Goal: Task Accomplishment & Management: Manage account settings

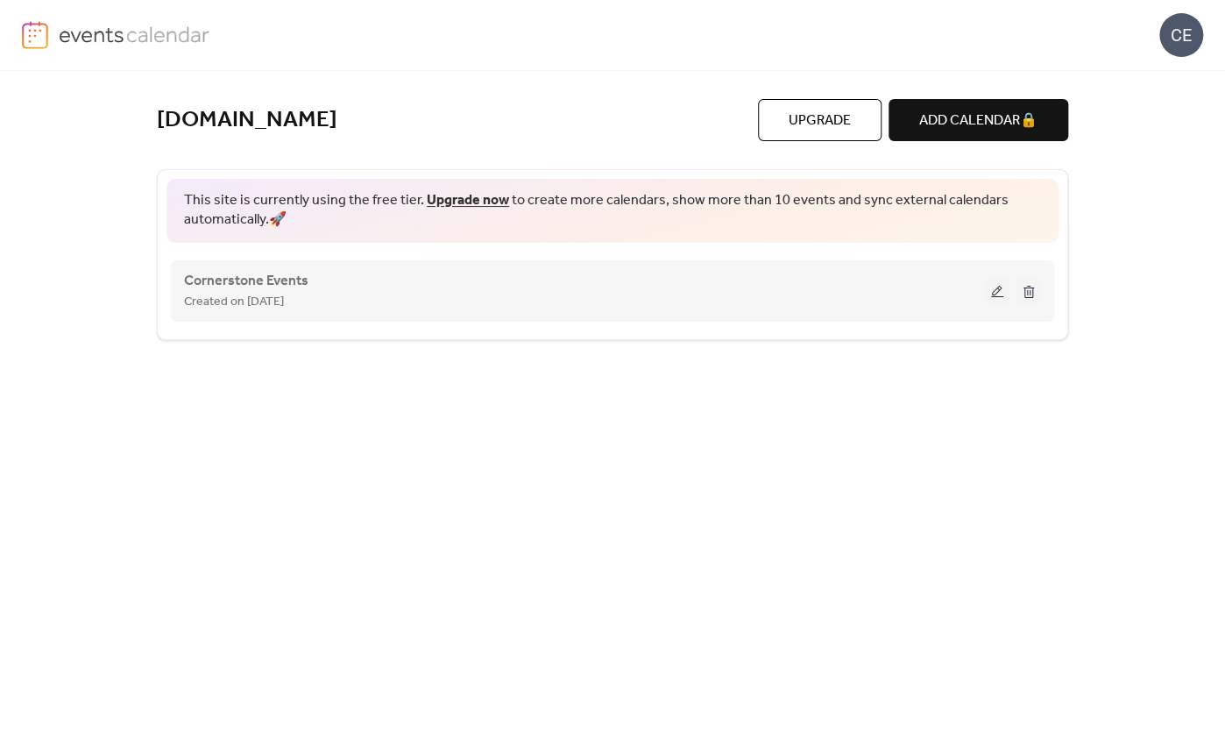
click at [992, 288] on button at bounding box center [997, 291] width 25 height 26
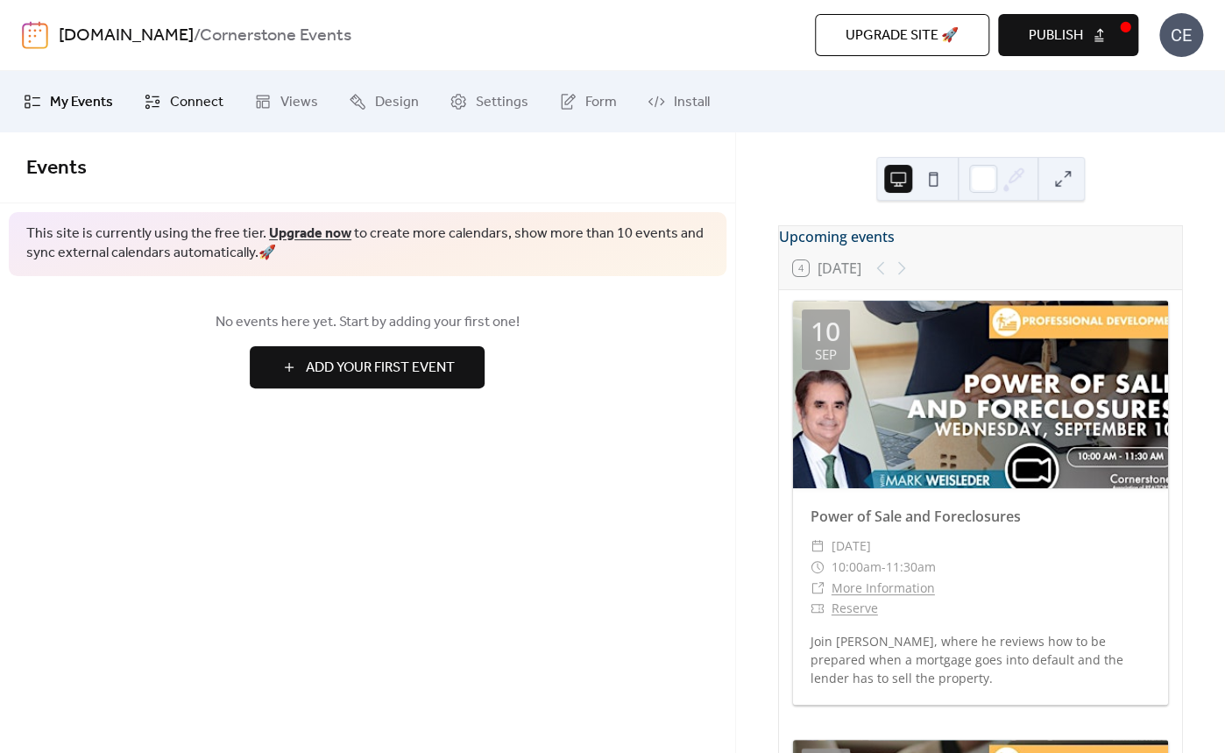
click at [166, 98] on link "Connect" at bounding box center [184, 101] width 106 height 47
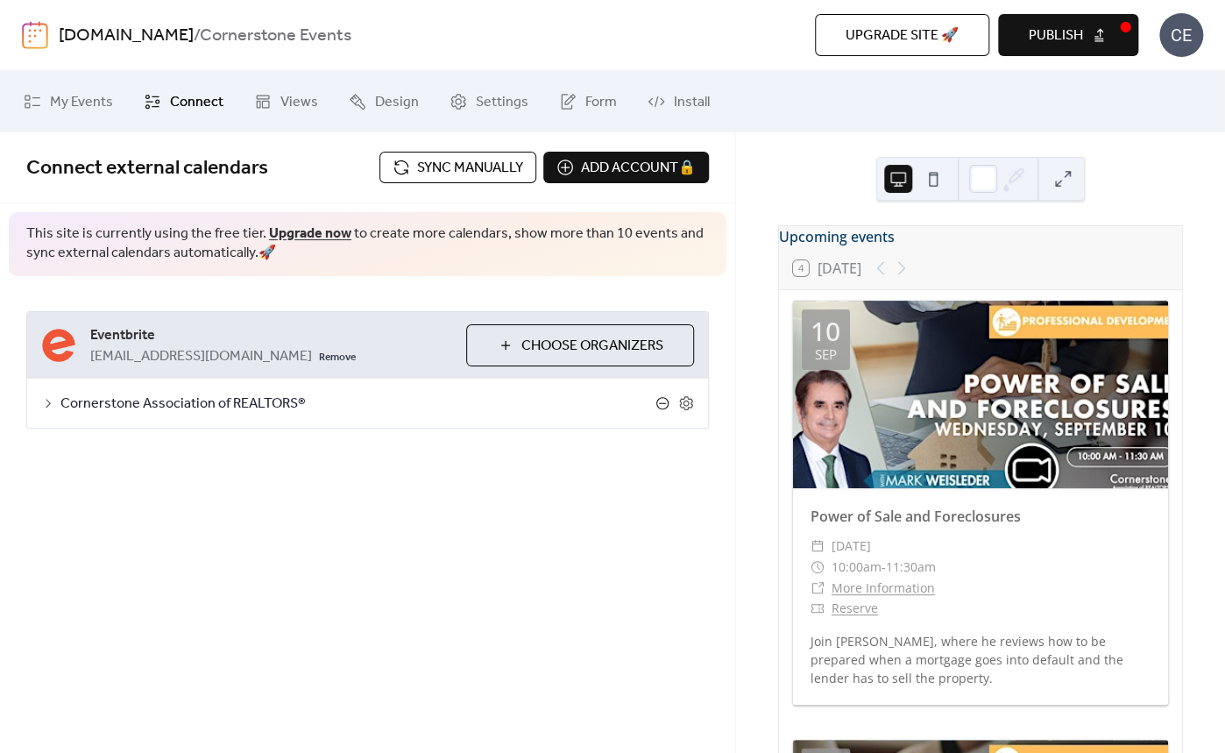
click at [658, 400] on icon at bounding box center [662, 403] width 14 height 14
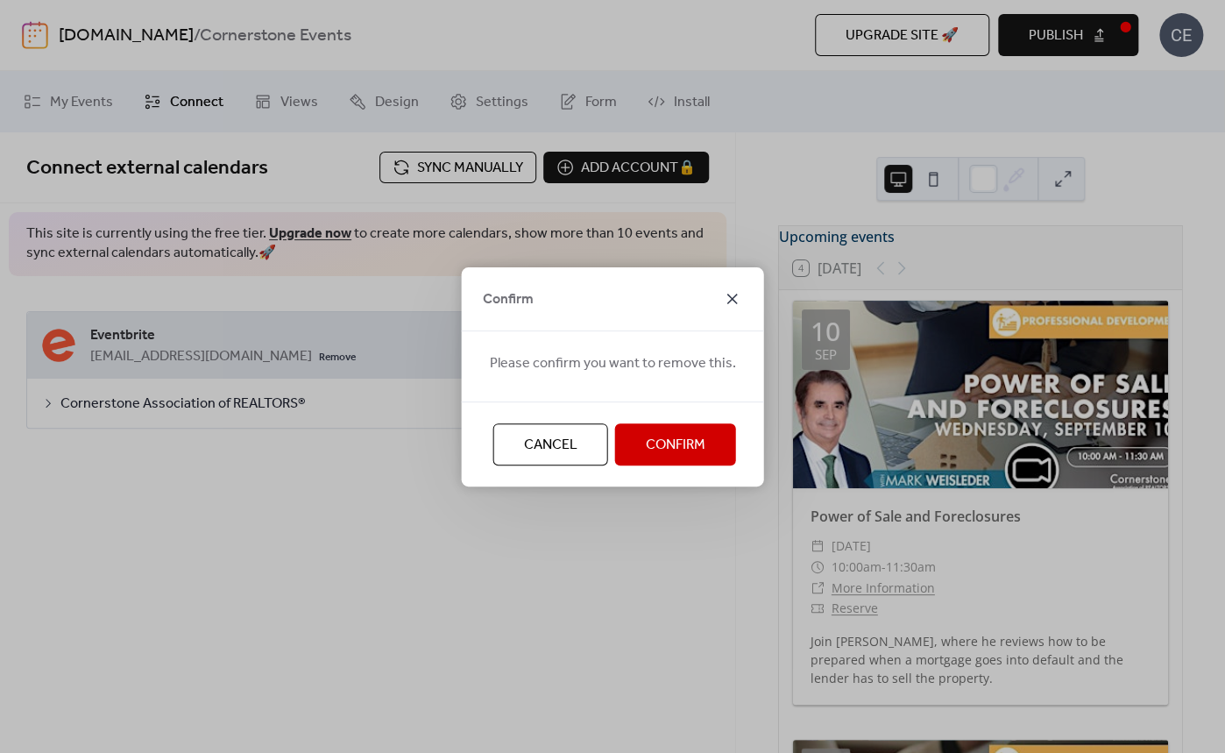
click at [735, 294] on icon at bounding box center [732, 298] width 21 height 21
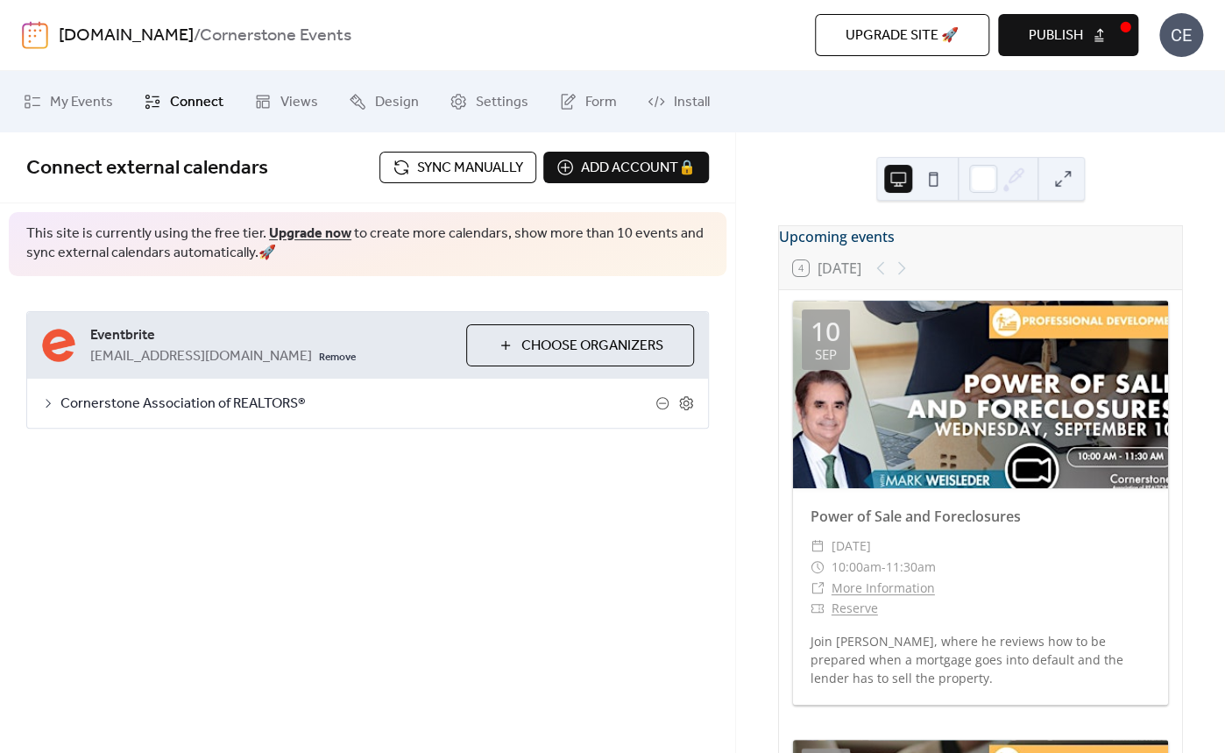
click at [481, 166] on span "Sync manually" at bounding box center [470, 168] width 106 height 21
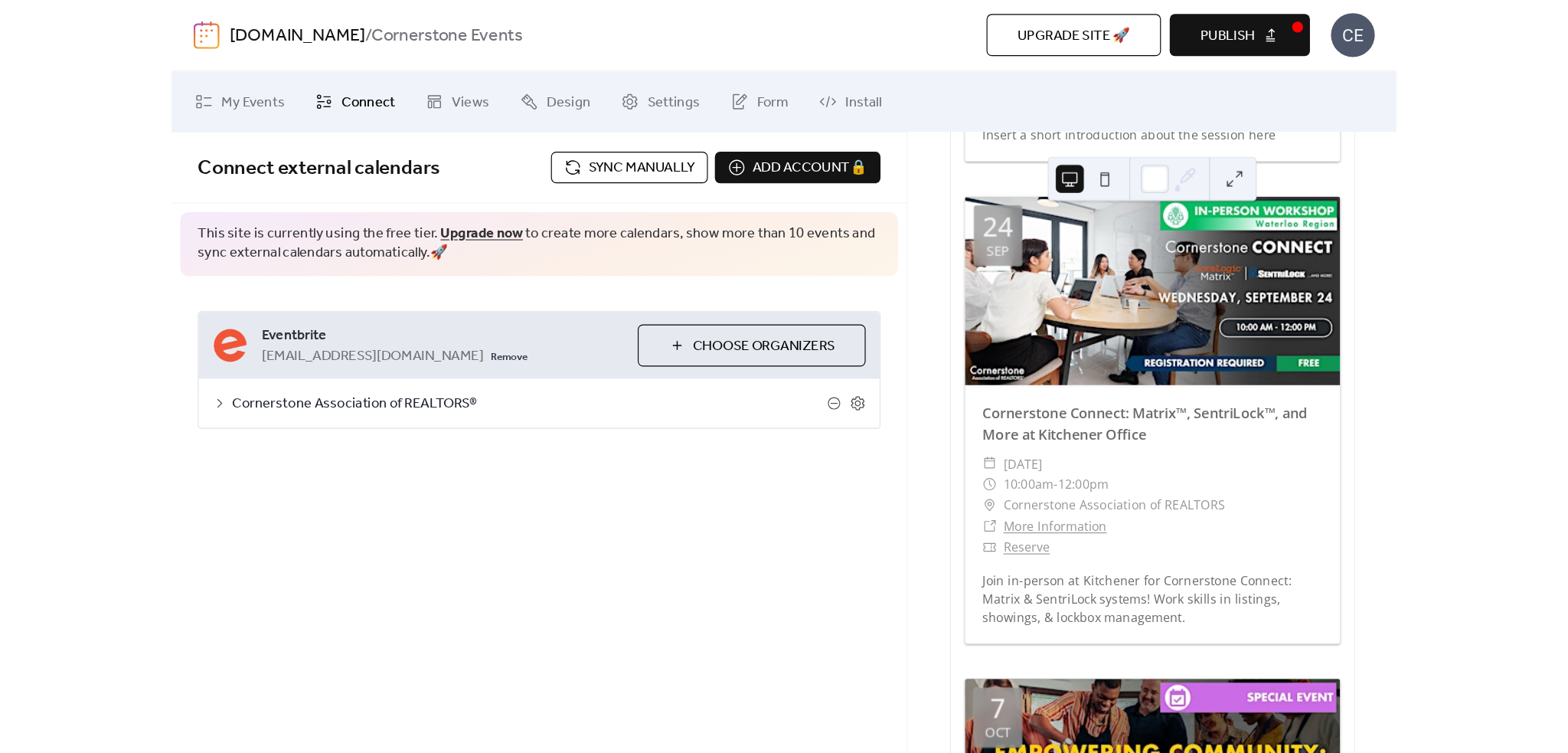
scroll to position [2281, 0]
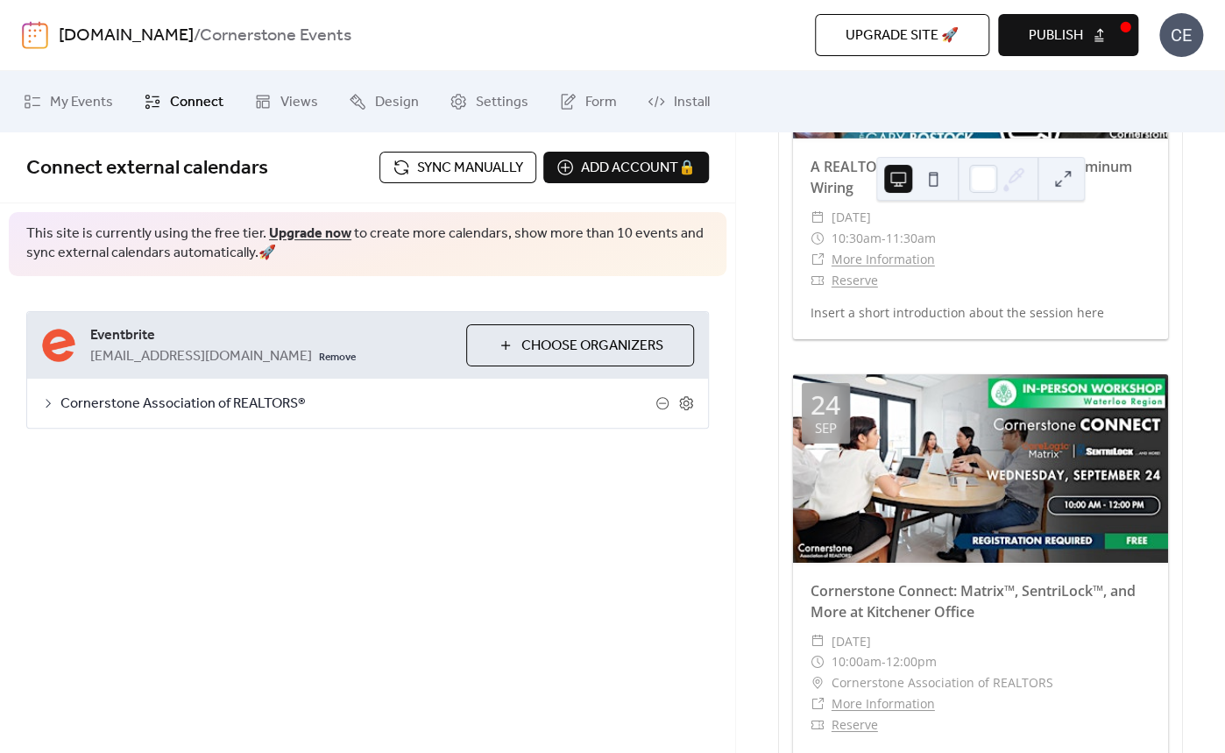
click at [486, 174] on span "Sync manually" at bounding box center [470, 168] width 106 height 21
click at [1072, 31] on span "Publish" at bounding box center [1056, 35] width 54 height 21
click at [452, 161] on span "Sync manually" at bounding box center [470, 168] width 106 height 21
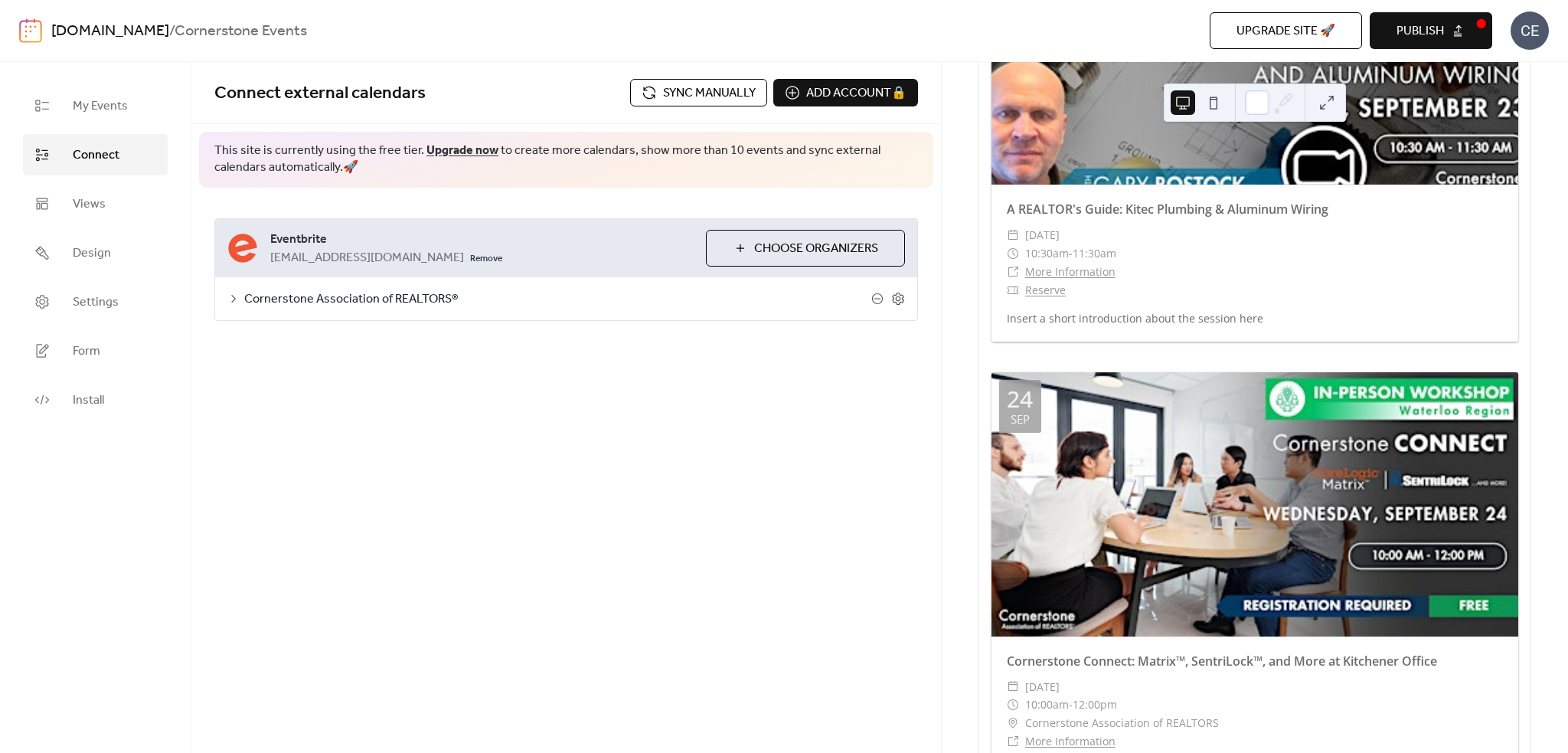
scroll to position [2617, 0]
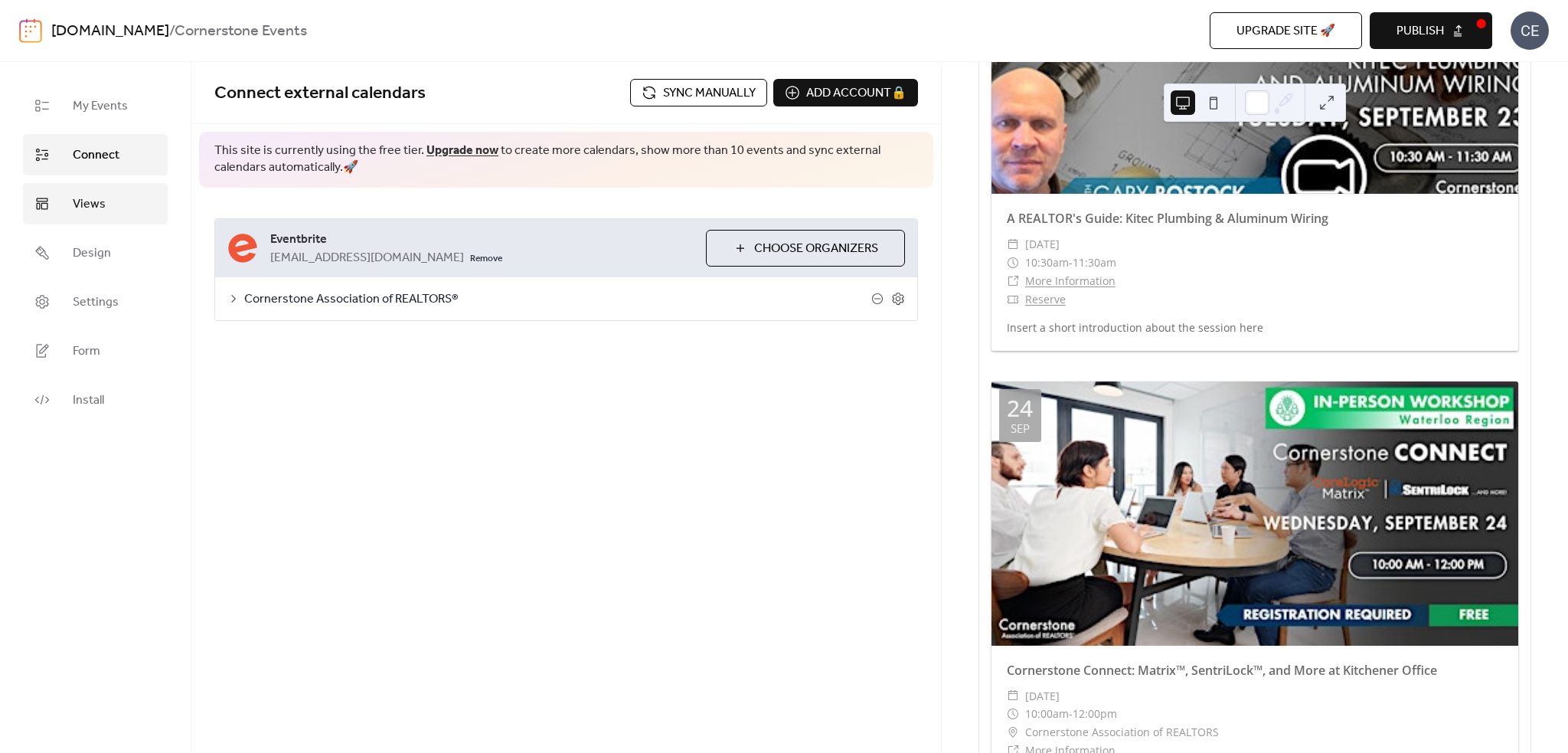
click at [109, 195] on link "Views" at bounding box center [95, 203] width 145 height 41
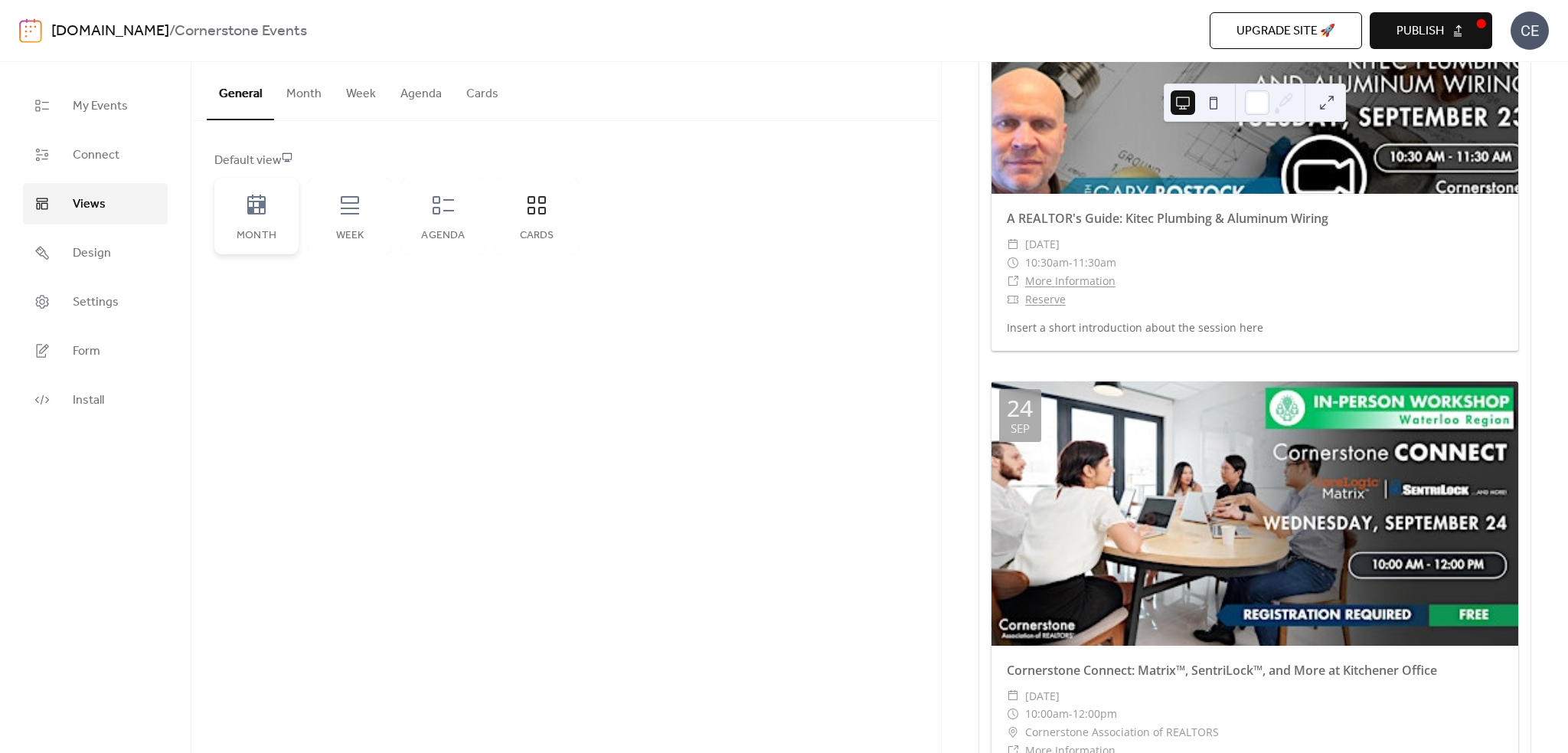
click at [257, 199] on icon at bounding box center [257, 206] width 24 height 24
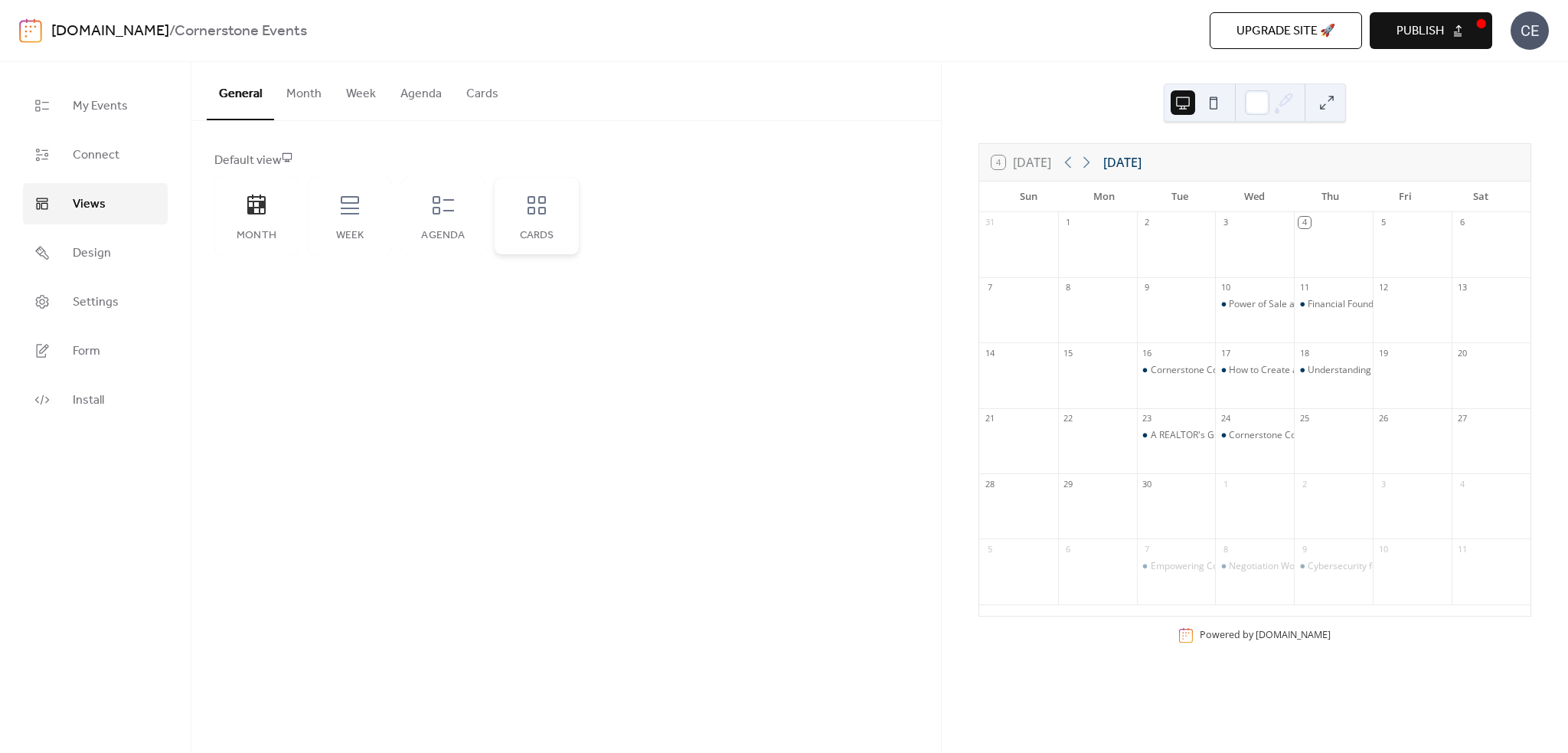
click at [538, 216] on icon at bounding box center [537, 206] width 24 height 24
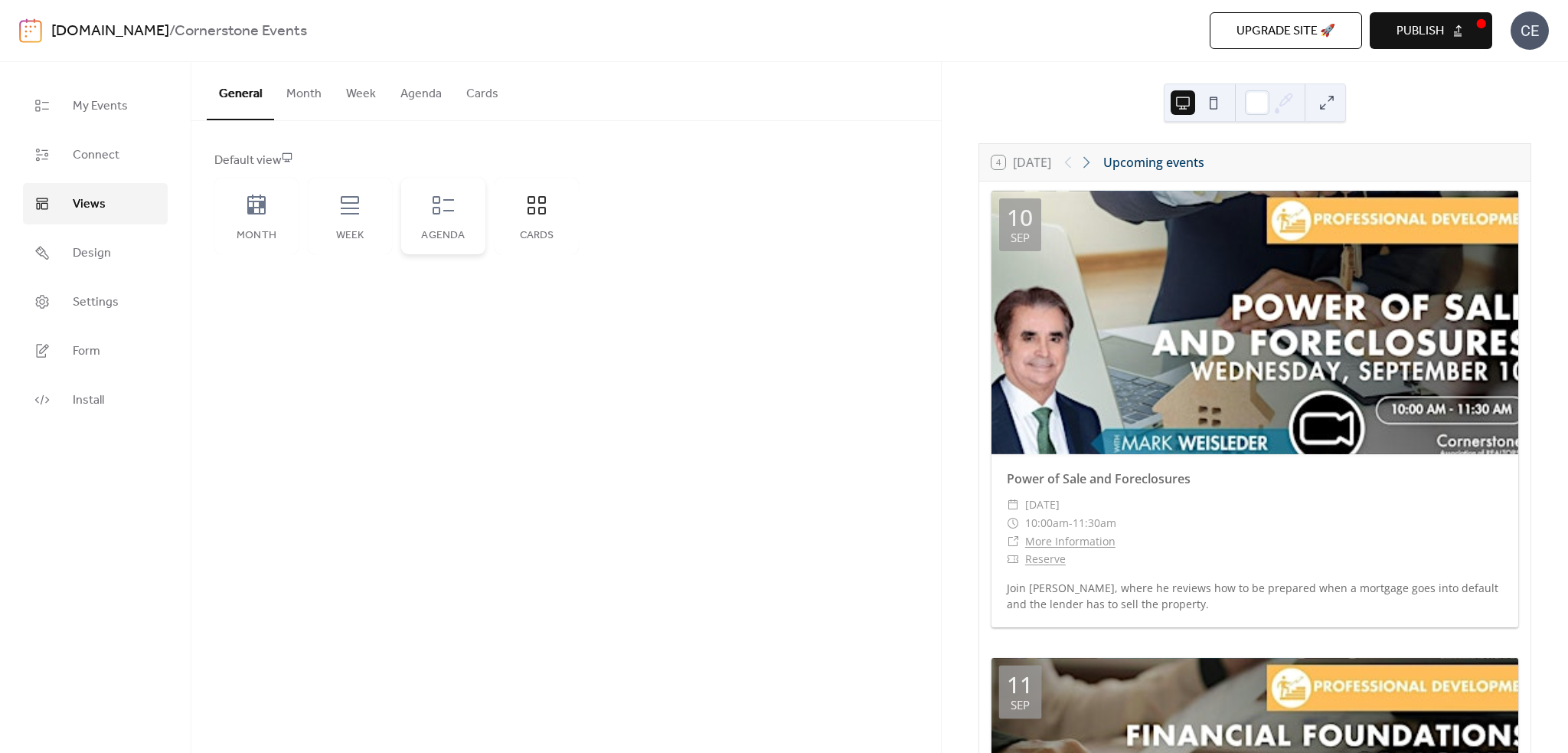
click at [425, 189] on div "Agenda" at bounding box center [443, 216] width 84 height 77
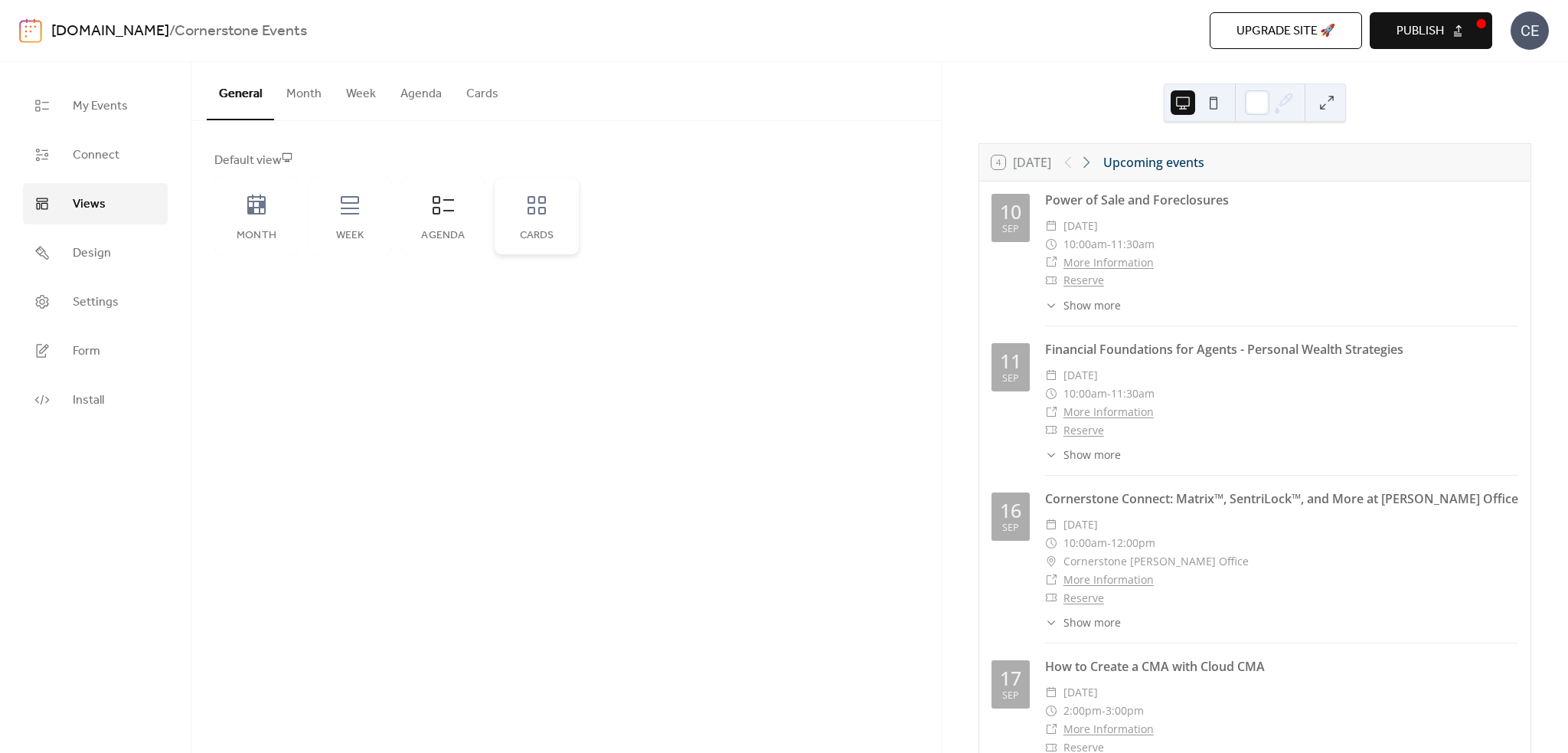
click at [515, 197] on div "Cards" at bounding box center [537, 216] width 84 height 77
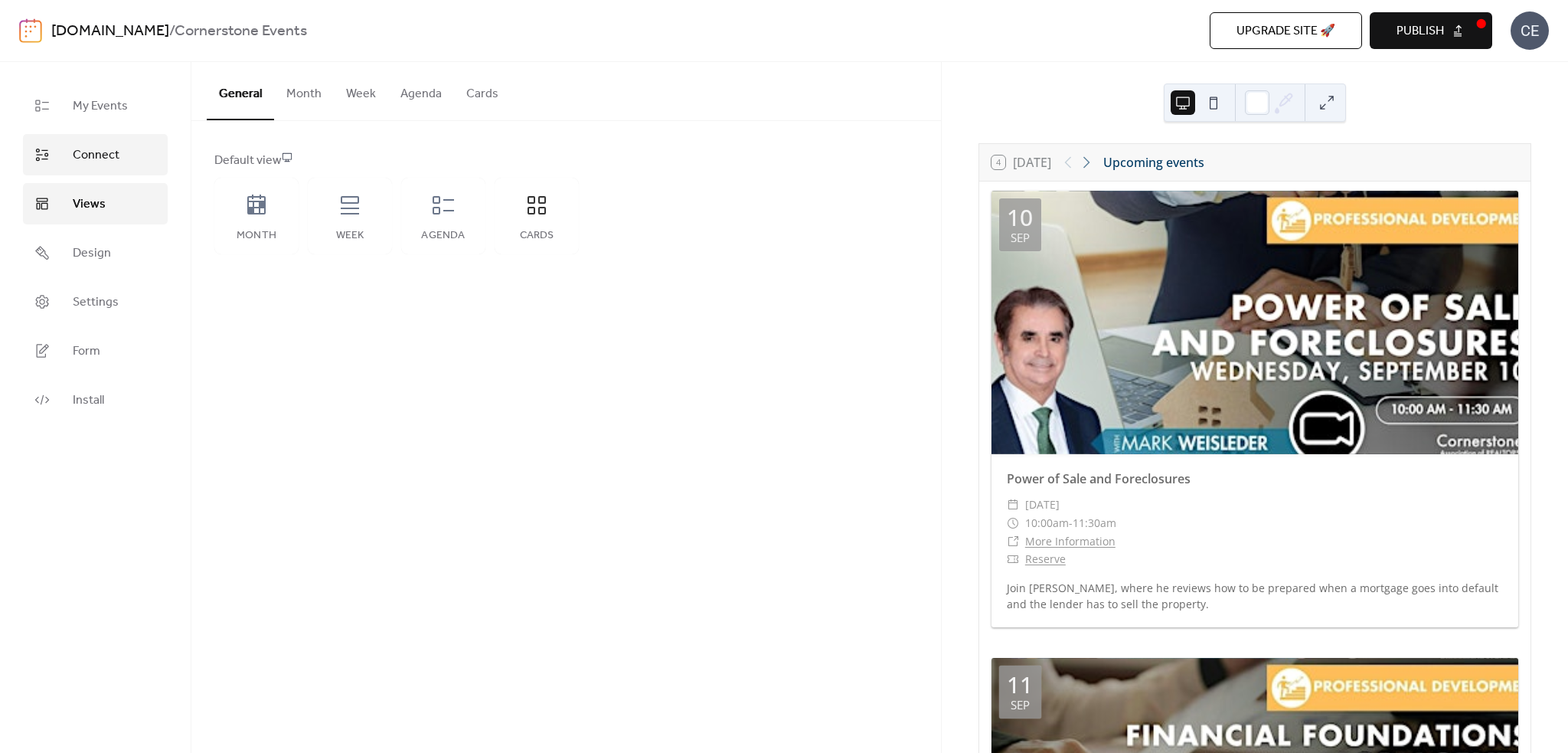
click at [138, 164] on link "Connect" at bounding box center [95, 154] width 145 height 41
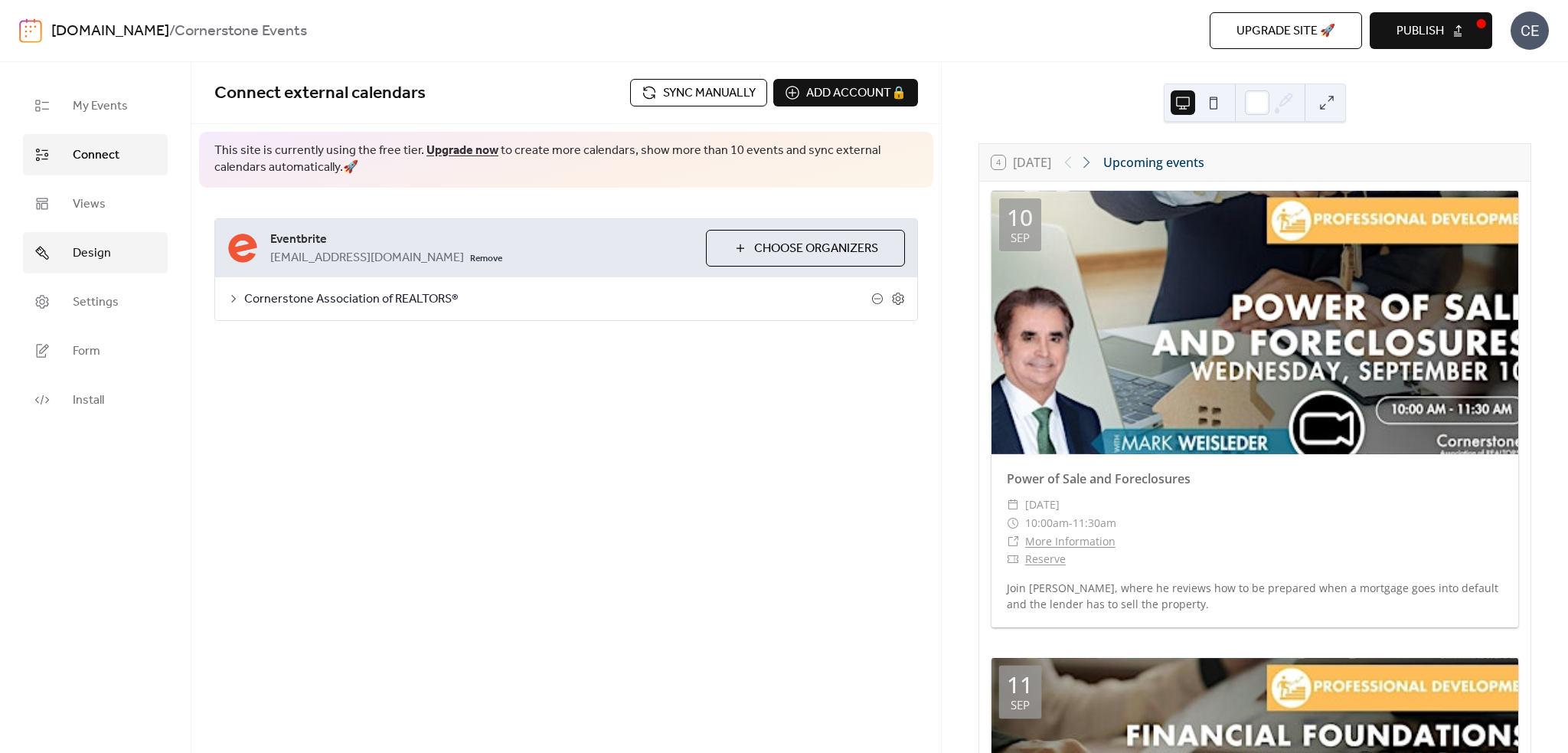
click at [116, 245] on link "Design" at bounding box center [95, 252] width 145 height 41
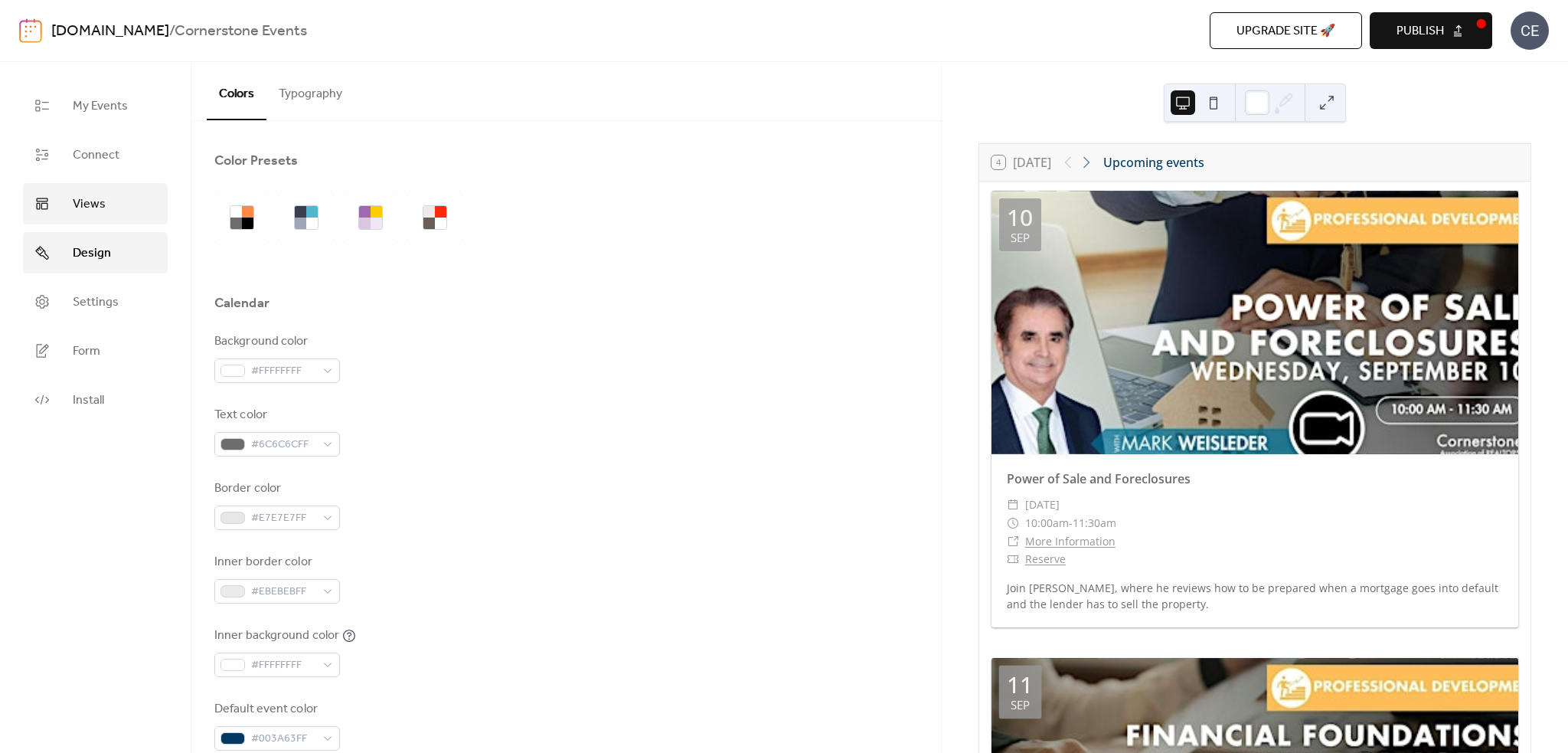
click at [125, 213] on link "Views" at bounding box center [95, 203] width 145 height 41
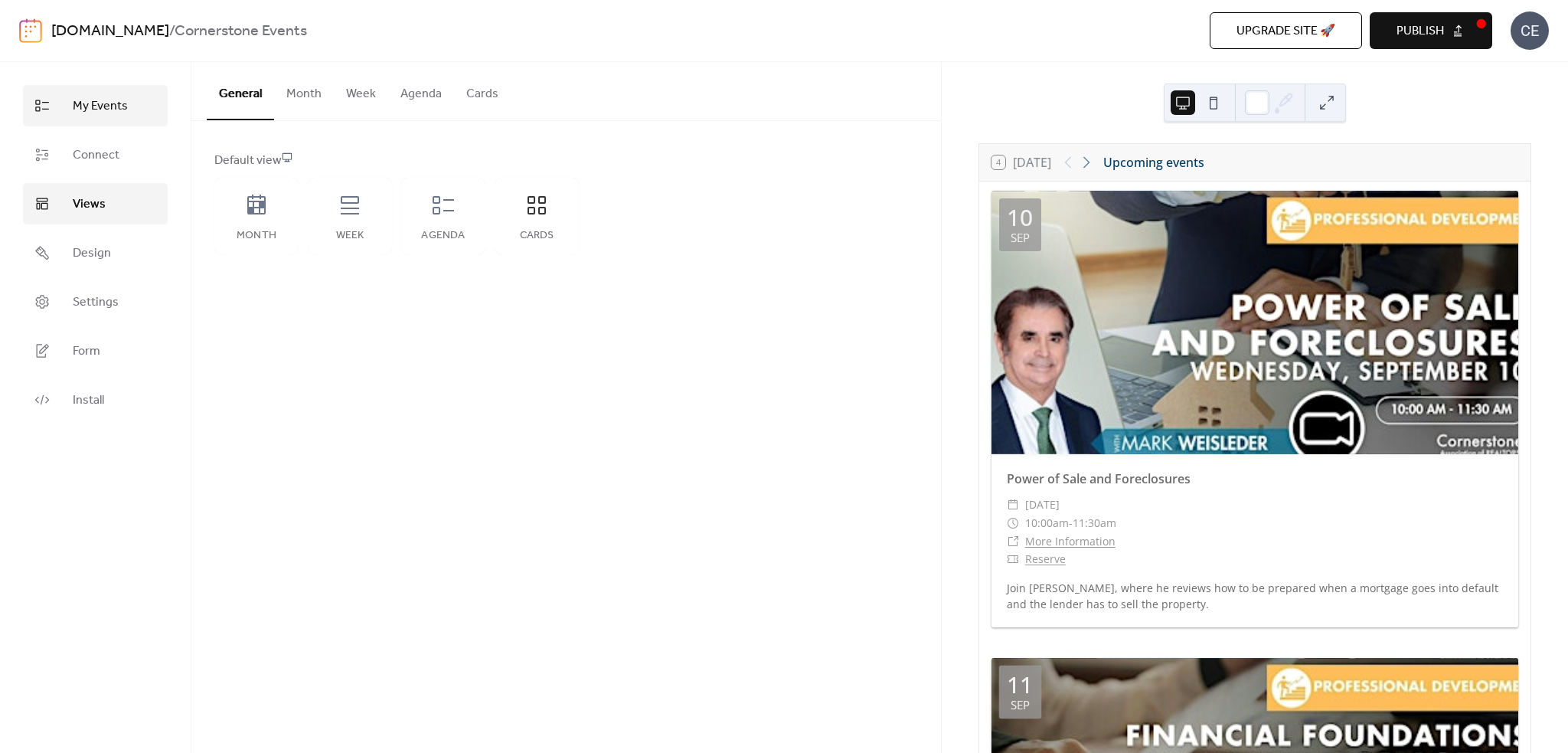
click at [133, 115] on link "My Events" at bounding box center [95, 105] width 145 height 41
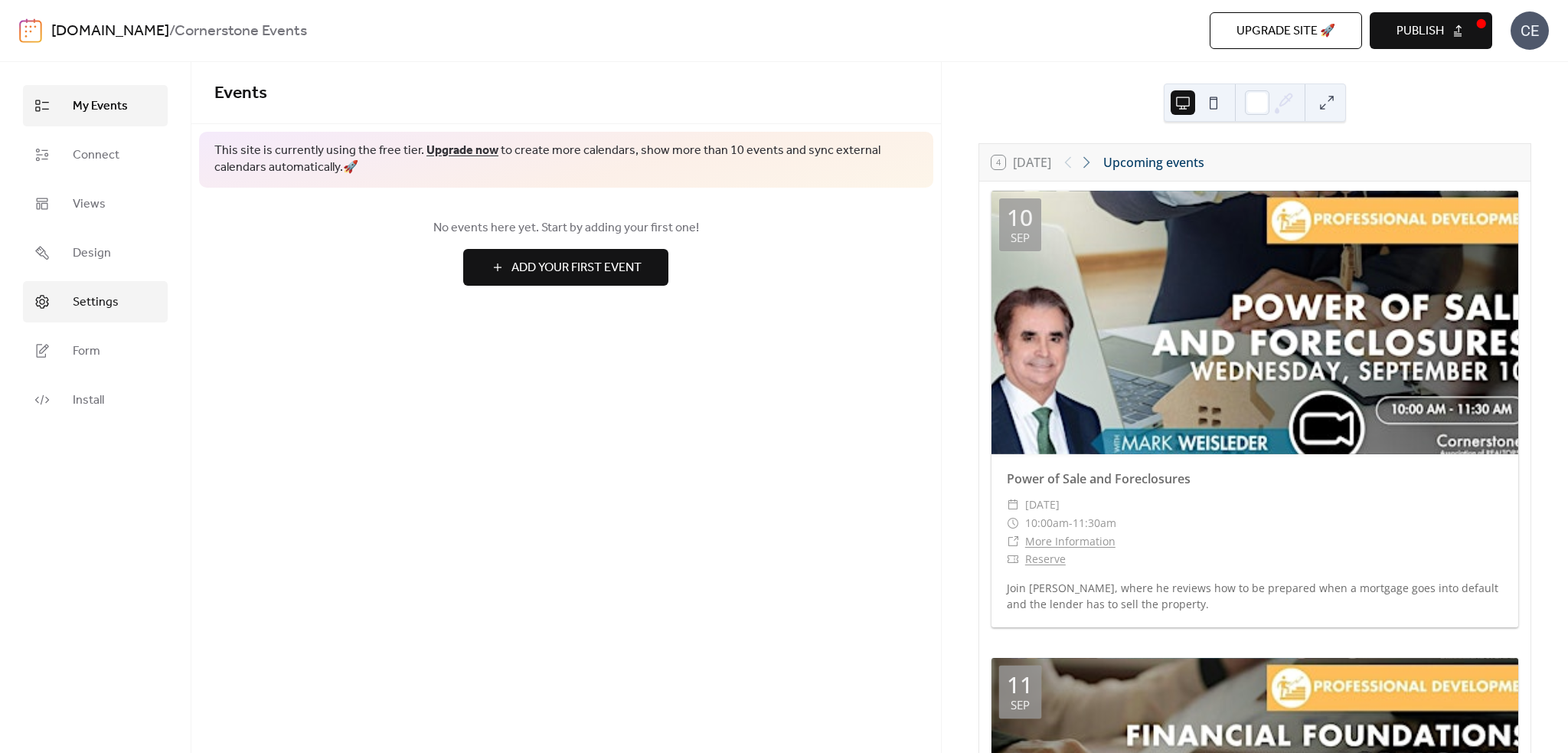
click at [135, 309] on link "Settings" at bounding box center [95, 302] width 145 height 41
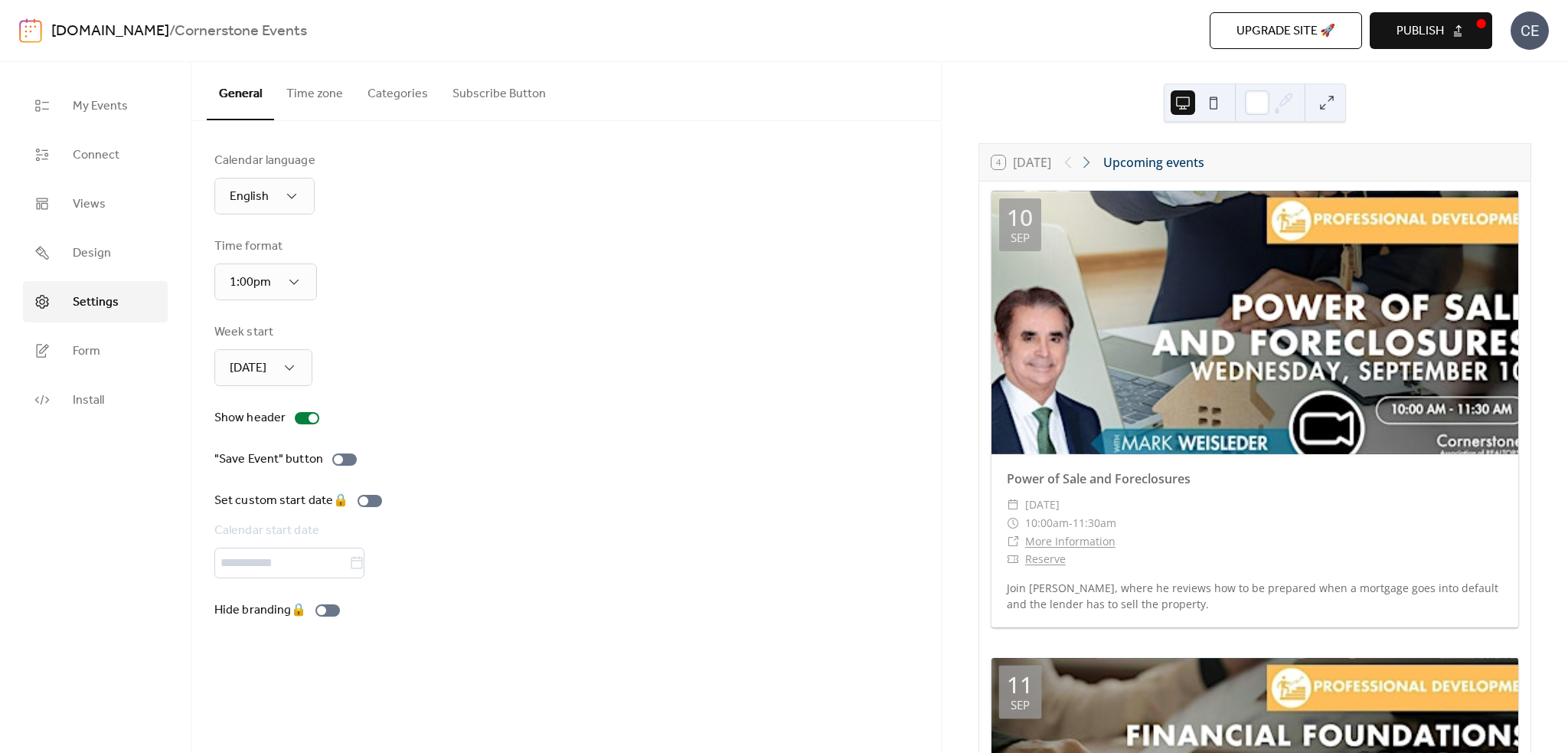
click at [380, 101] on button "Categories" at bounding box center [398, 90] width 85 height 57
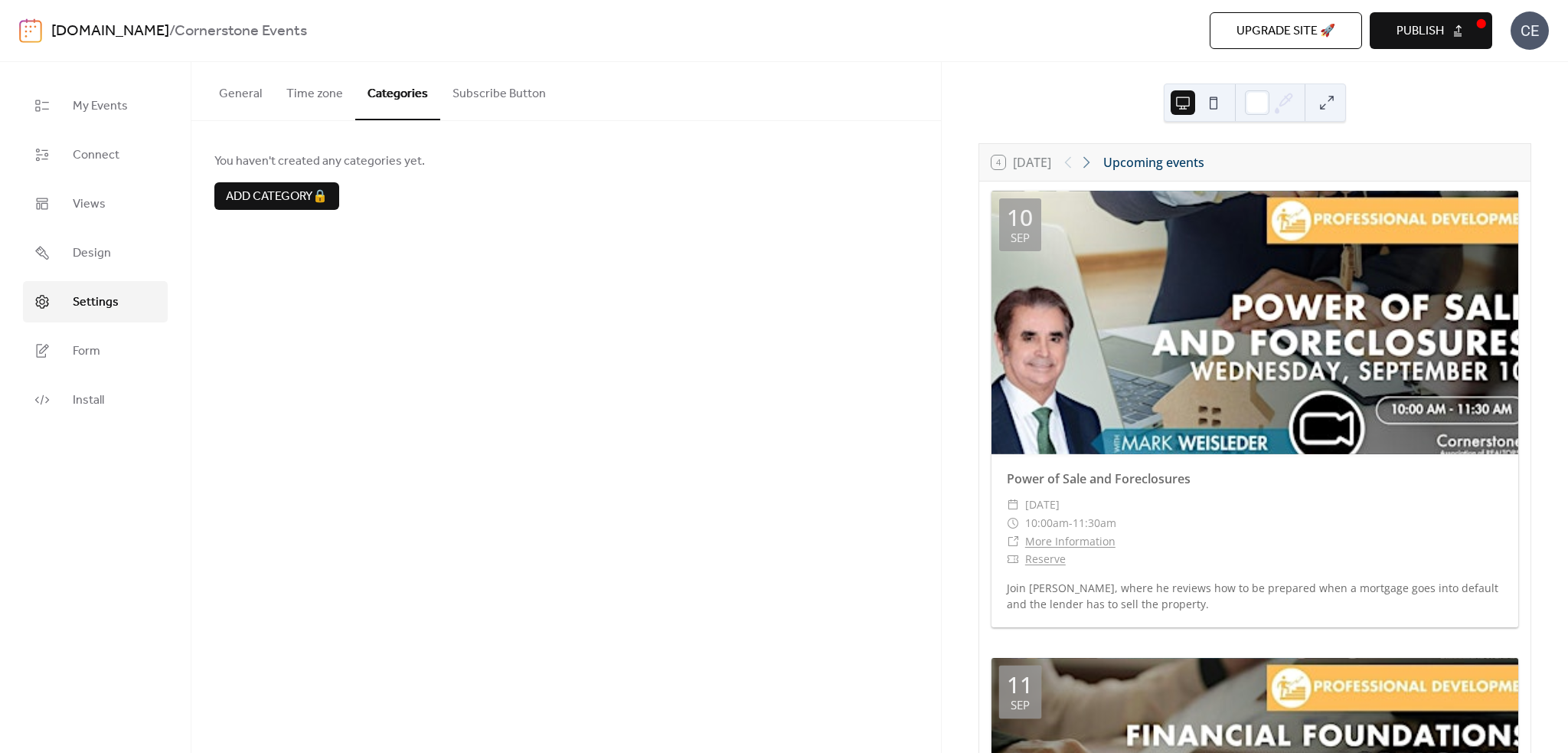
click at [471, 97] on button "Subscribe Button" at bounding box center [499, 90] width 118 height 57
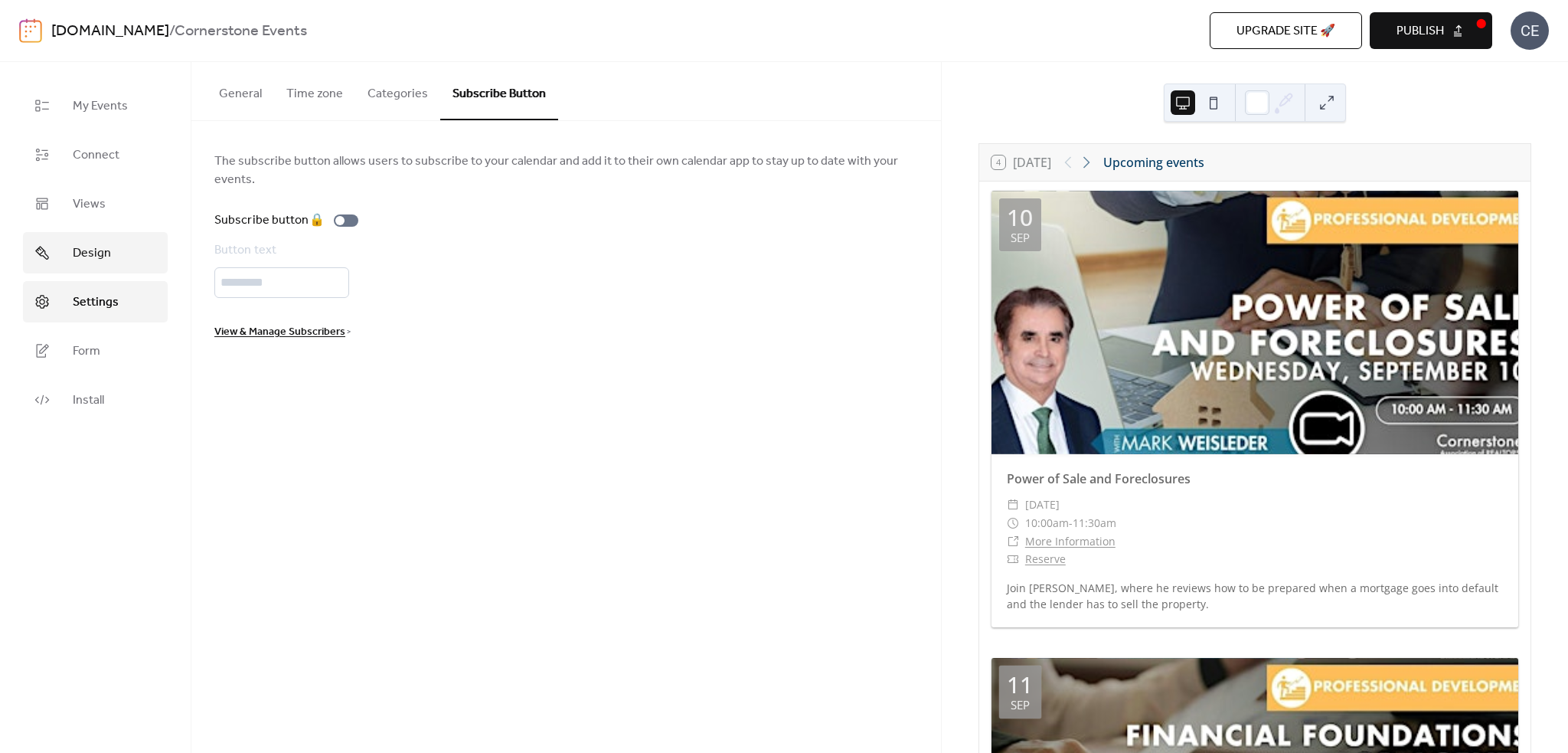
click at [96, 252] on span "Design" at bounding box center [92, 254] width 38 height 18
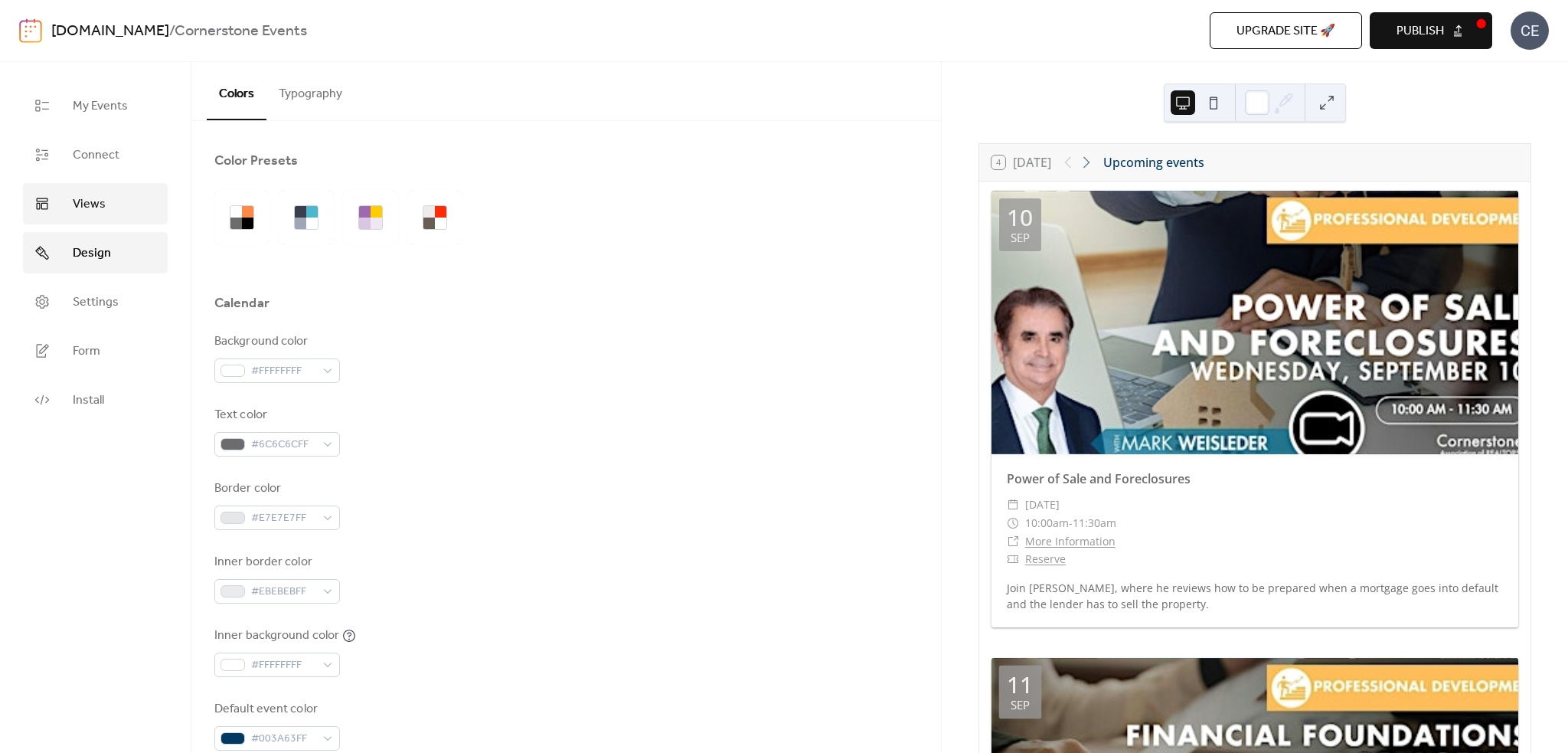
click at [111, 201] on link "Views" at bounding box center [95, 203] width 145 height 41
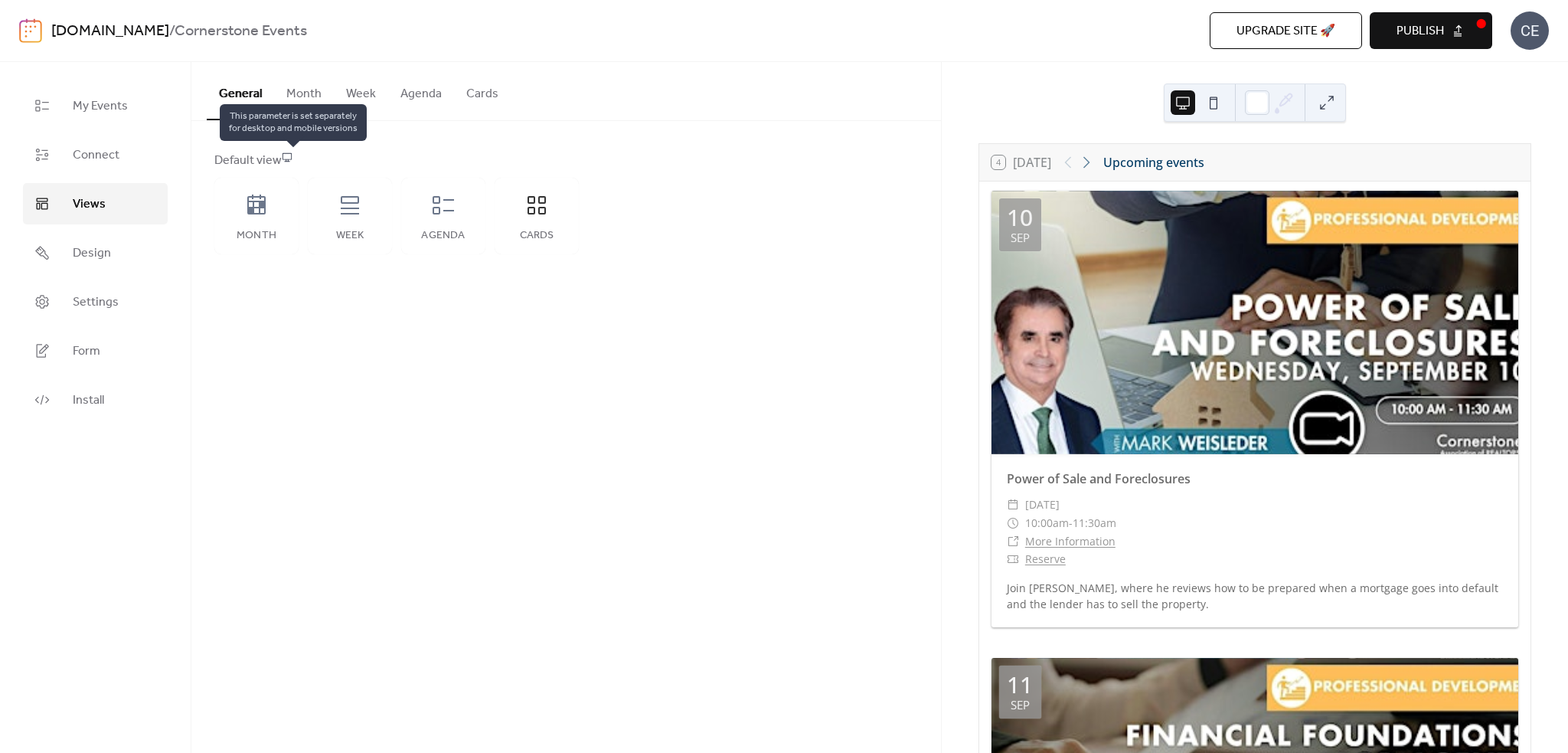
click at [285, 159] on div "Default view" at bounding box center [565, 160] width 701 height 18
click at [293, 157] on icon at bounding box center [287, 157] width 10 height 10
click at [532, 207] on icon at bounding box center [537, 205] width 18 height 18
click at [479, 102] on button "Cards" at bounding box center [482, 90] width 57 height 57
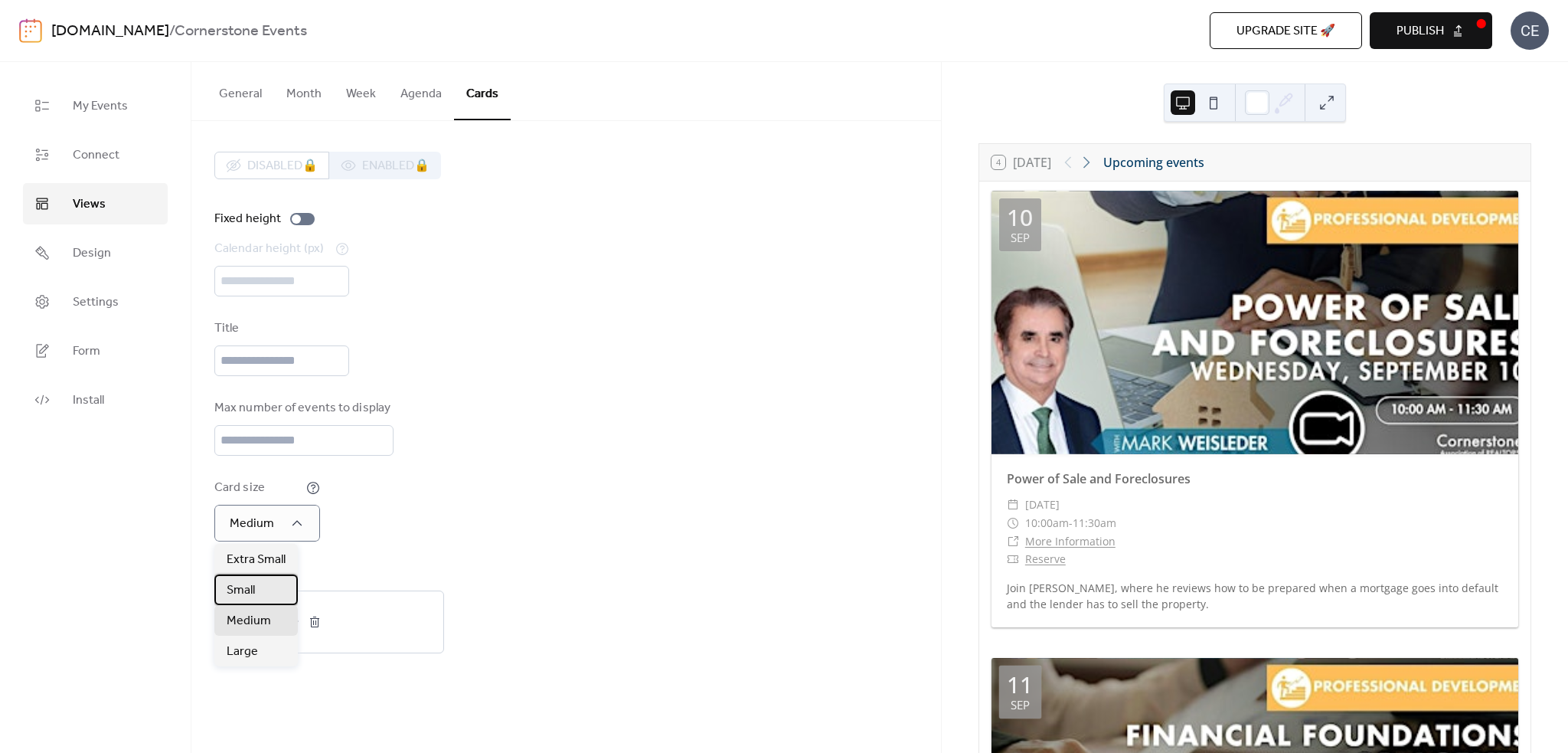
click at [264, 589] on div "Small" at bounding box center [256, 589] width 84 height 31
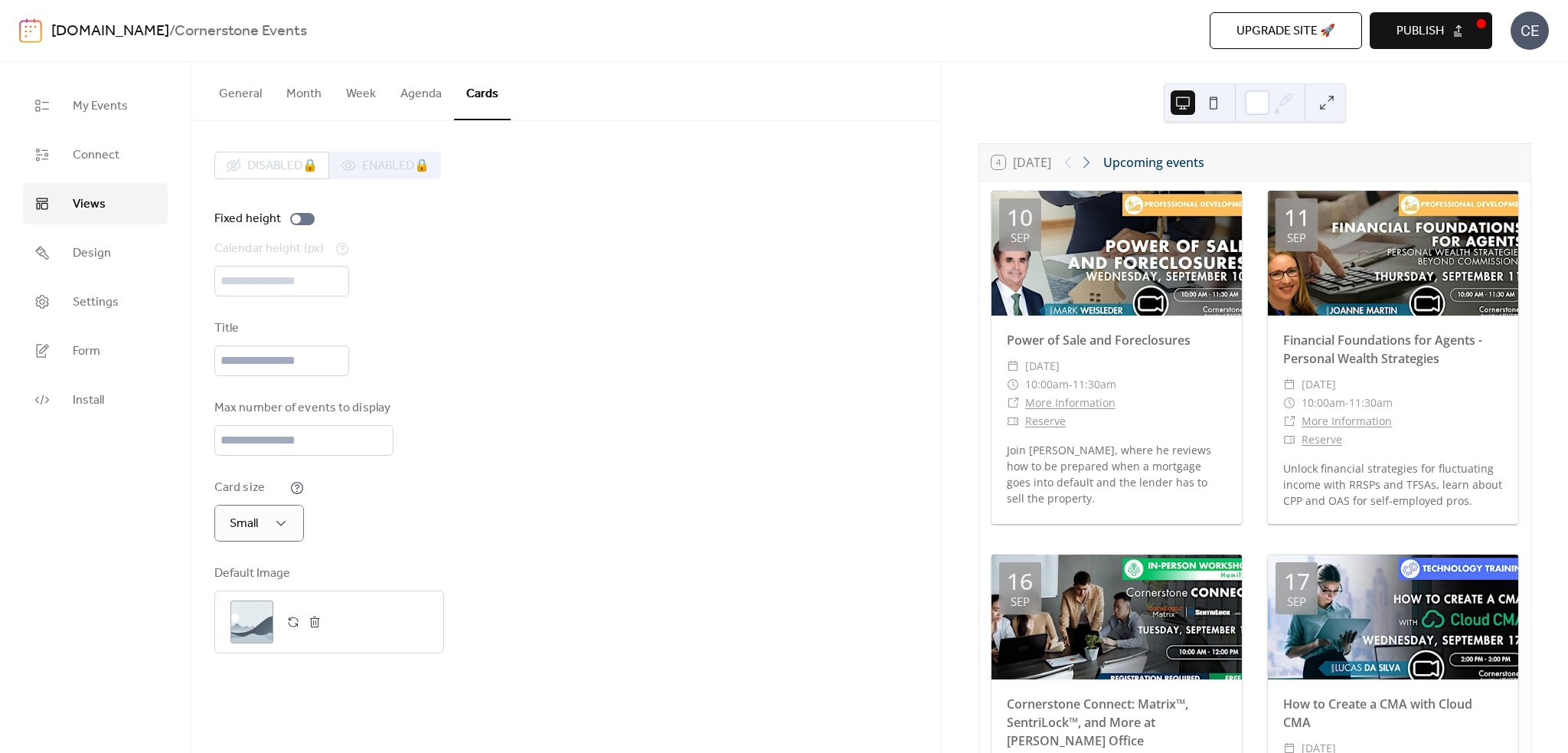
click at [1070, 22] on span "Publish" at bounding box center [1420, 31] width 47 height 18
click at [472, 96] on button "Cards" at bounding box center [482, 91] width 57 height 59
click at [128, 208] on link "Views" at bounding box center [95, 203] width 145 height 41
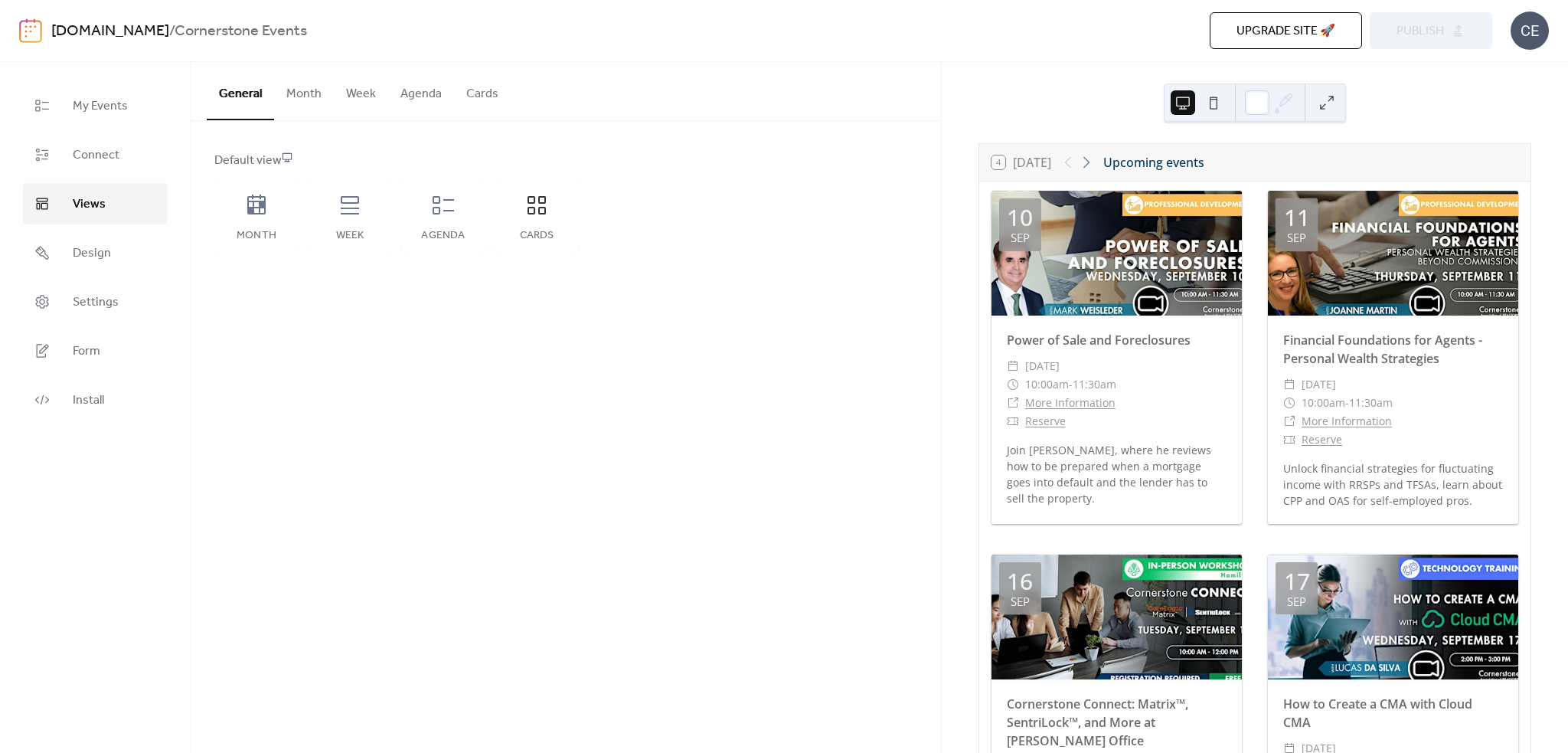
click at [479, 96] on button "Cards" at bounding box center [482, 90] width 57 height 57
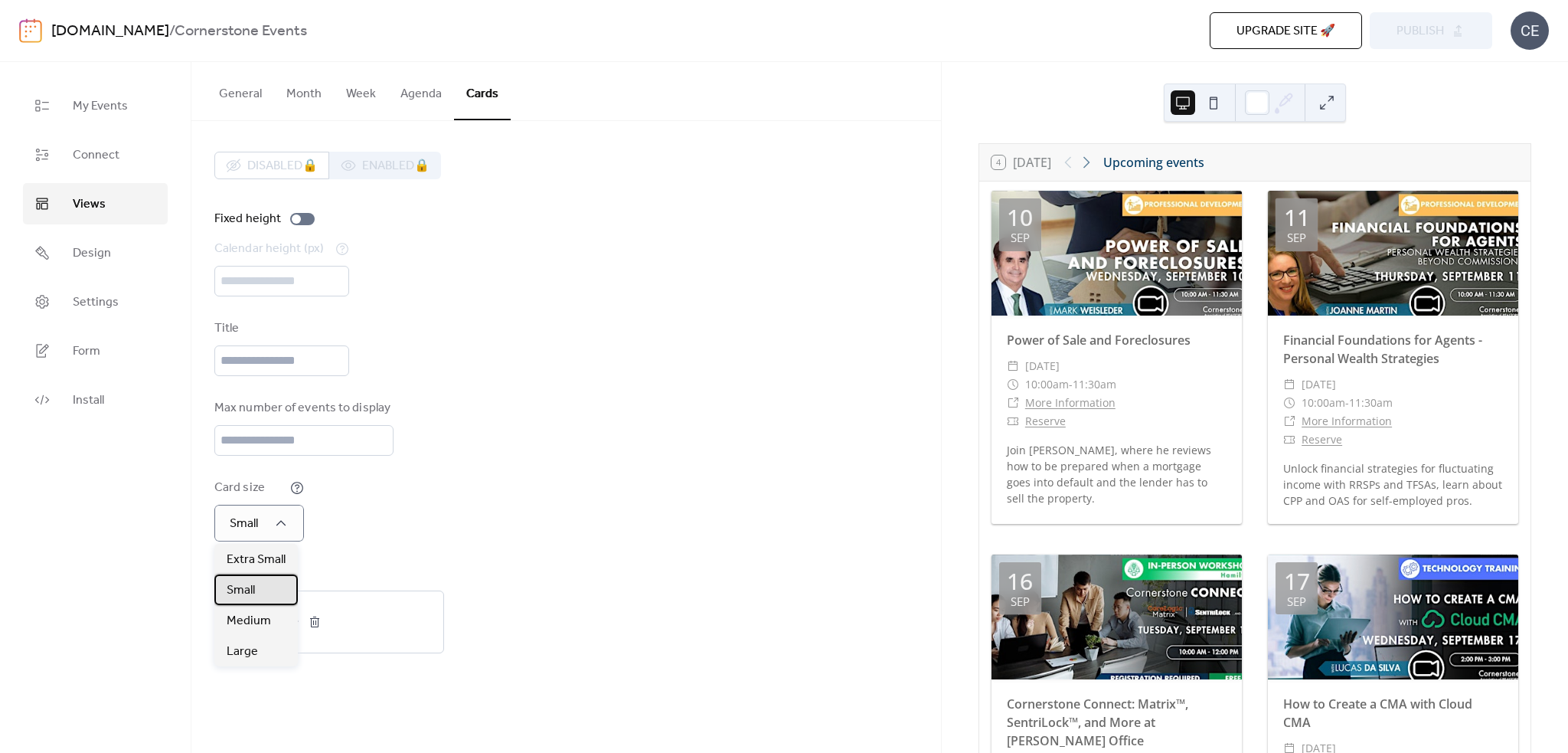
click at [274, 588] on div "Small" at bounding box center [256, 589] width 84 height 31
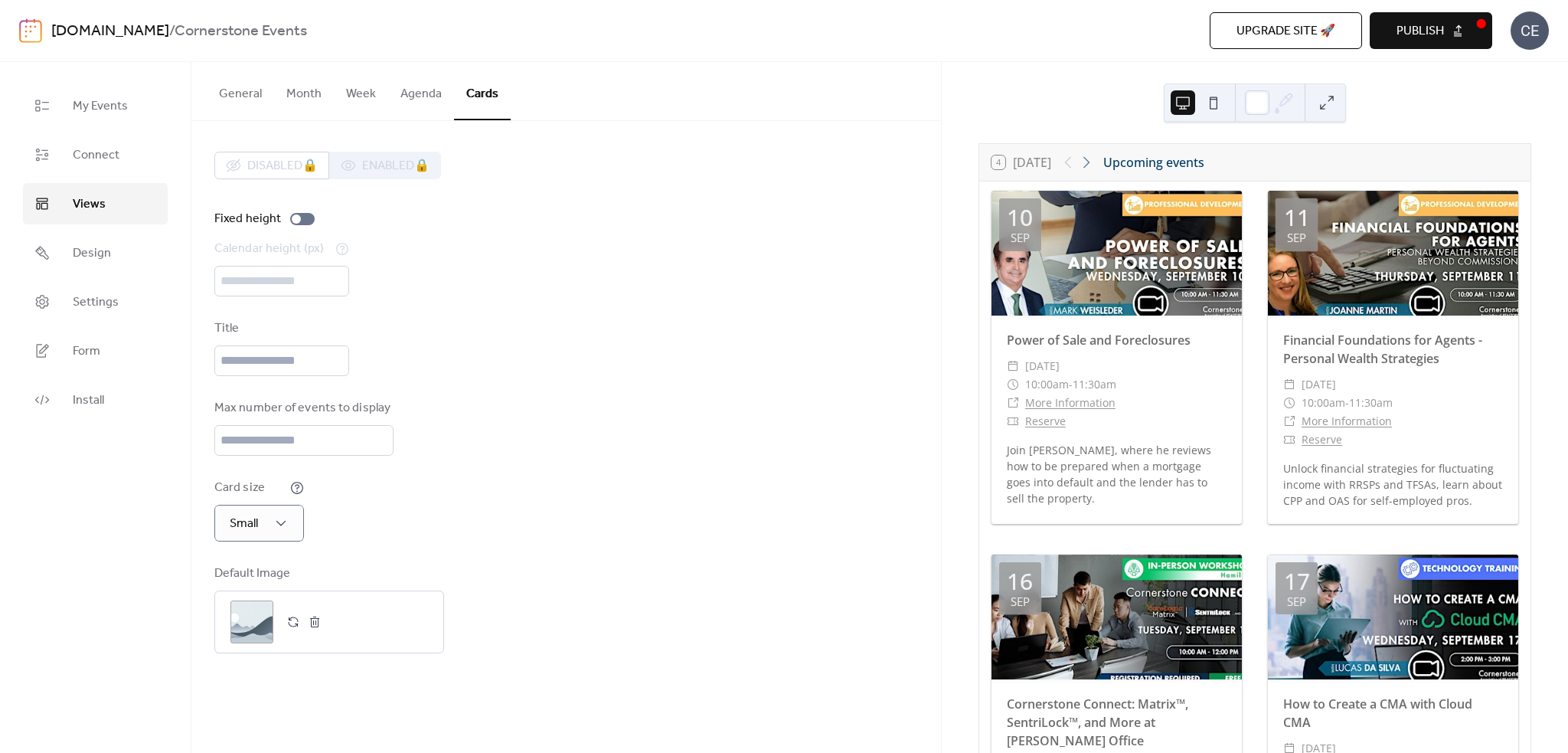
click at [1070, 24] on span "Publish" at bounding box center [1420, 31] width 47 height 18
click at [136, 158] on link "Connect" at bounding box center [95, 154] width 145 height 41
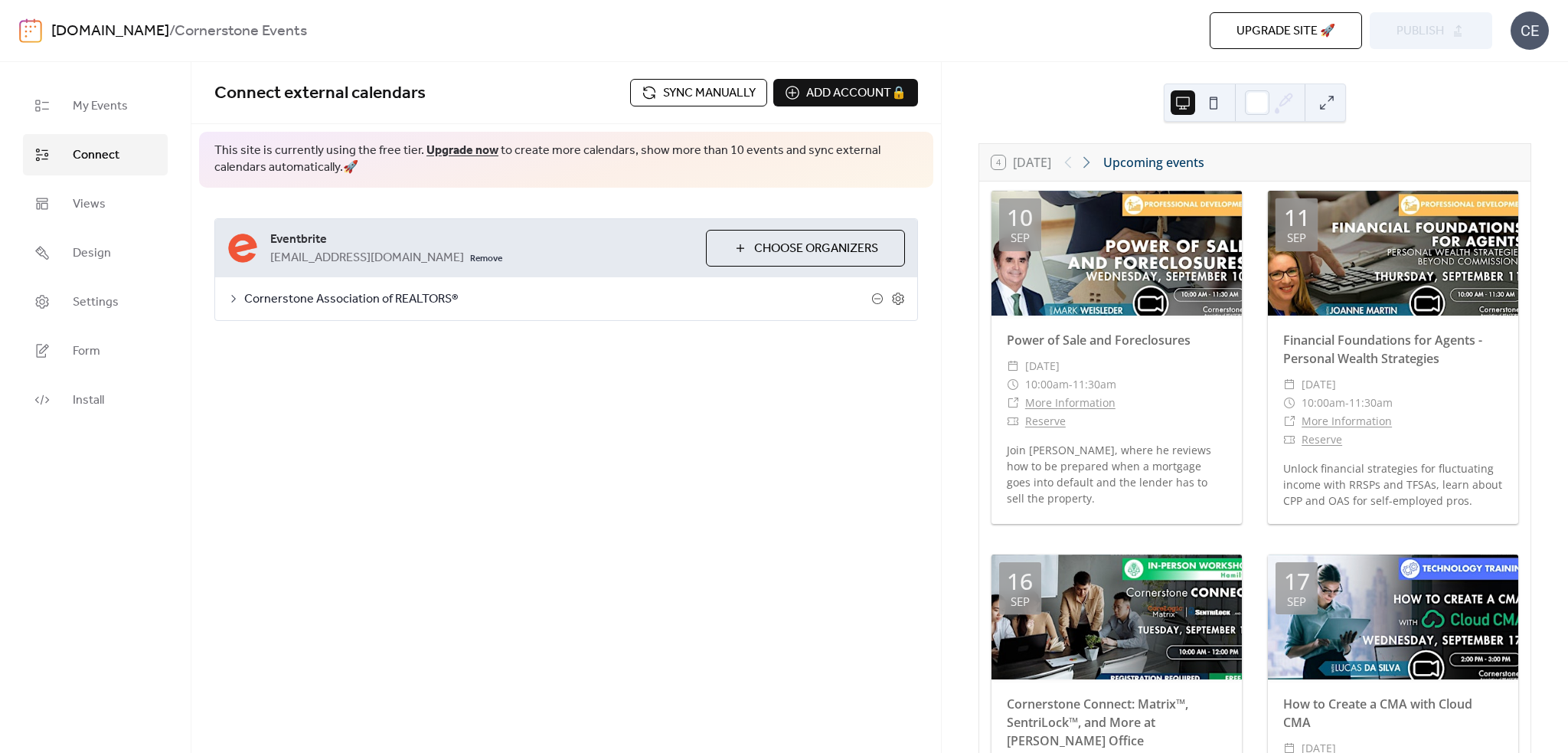
click at [709, 91] on span "Sync manually" at bounding box center [710, 93] width 93 height 18
click at [1070, 37] on span "Publish" at bounding box center [1420, 31] width 47 height 18
click at [646, 94] on button "Sync manually" at bounding box center [698, 93] width 137 height 28
click at [757, 100] on button "Sync manually" at bounding box center [698, 93] width 137 height 28
click at [671, 100] on span "Sync manually" at bounding box center [710, 93] width 93 height 18
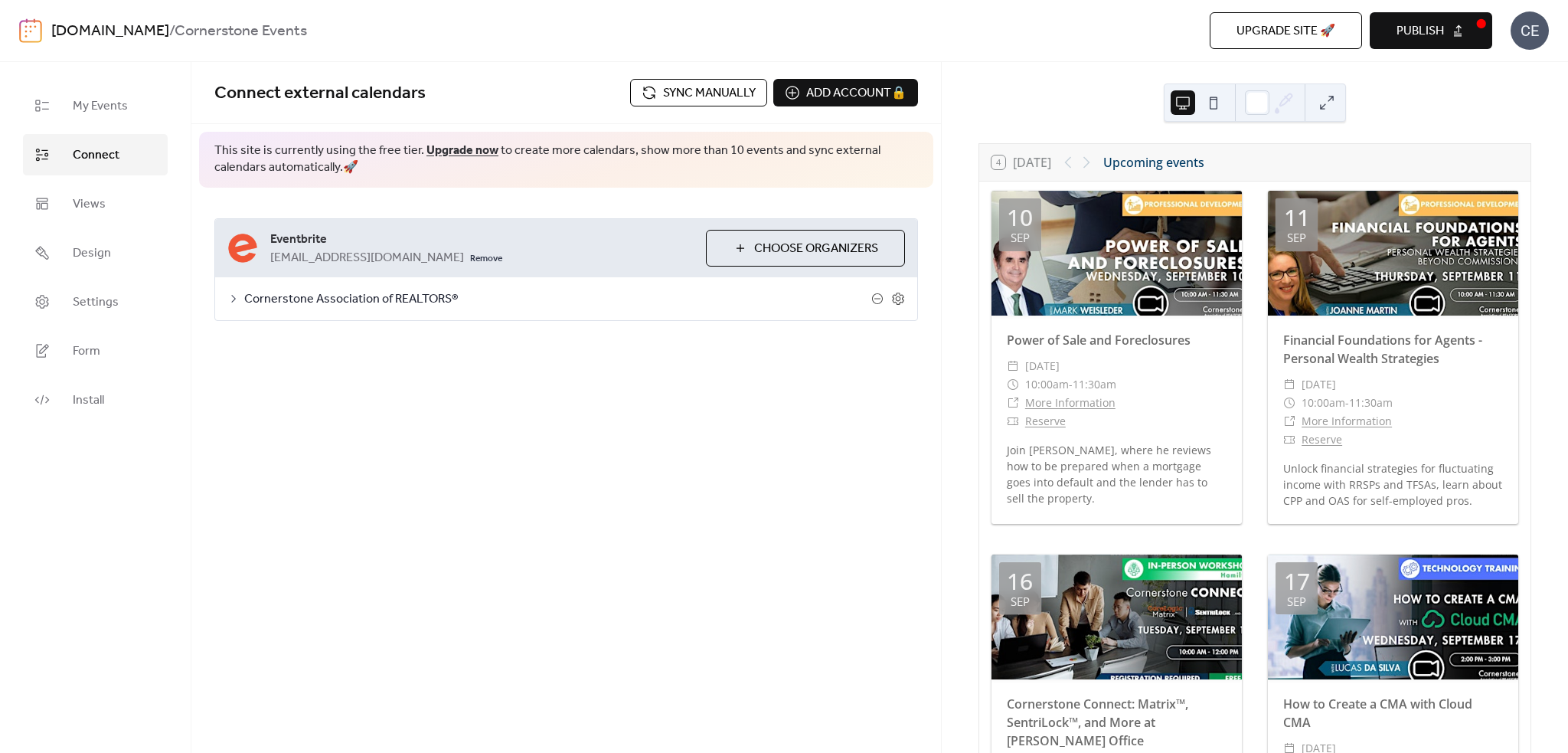
click at [1070, 33] on span "Publish" at bounding box center [1420, 31] width 47 height 18
click at [669, 92] on span "Sync manually" at bounding box center [710, 93] width 93 height 18
click at [724, 101] on span "Sync manually" at bounding box center [710, 93] width 93 height 18
click at [718, 97] on span "Sync manually" at bounding box center [710, 93] width 93 height 18
click at [664, 89] on span "Sync manually" at bounding box center [710, 93] width 93 height 18
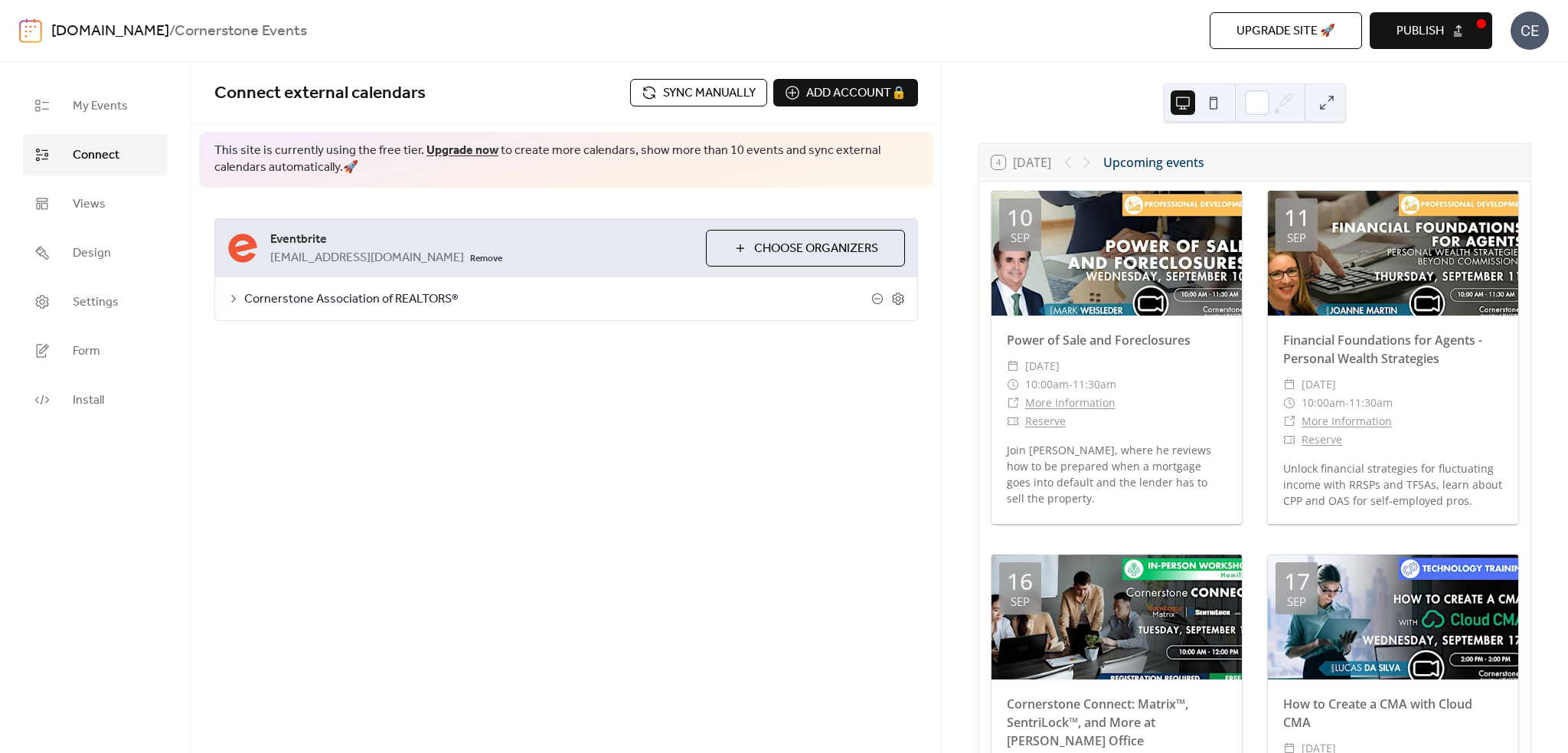
click at [1070, 23] on span "Publish" at bounding box center [1420, 31] width 47 height 18
click at [677, 84] on span "Sync manually" at bounding box center [710, 93] width 93 height 18
click at [1070, 33] on span "Publish" at bounding box center [1420, 31] width 47 height 18
